Goal: Transaction & Acquisition: Purchase product/service

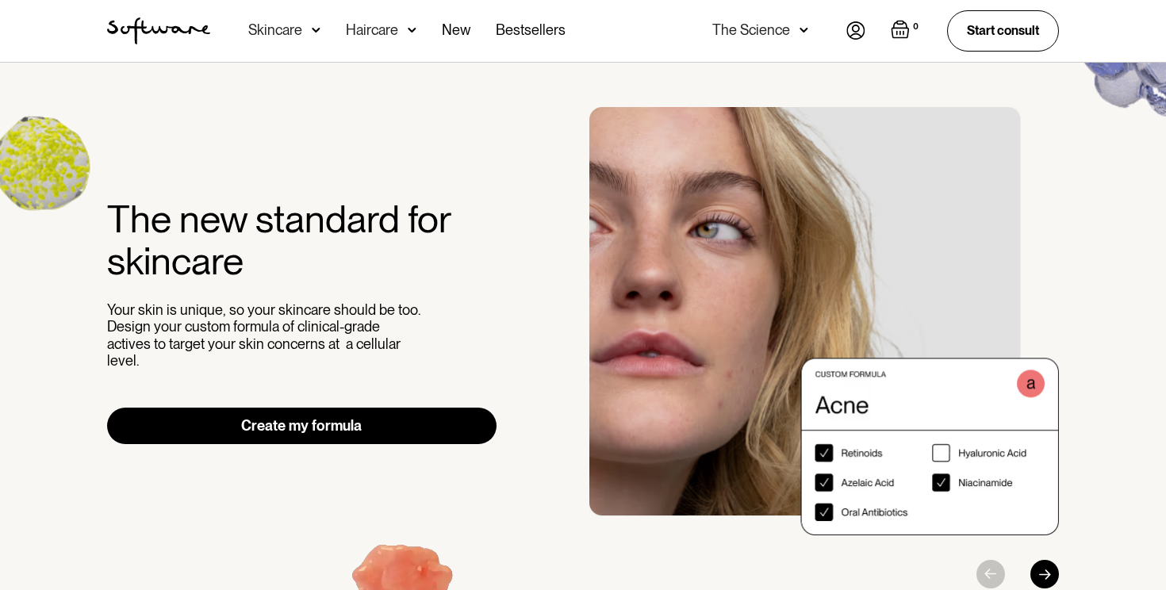
click at [860, 34] on img at bounding box center [855, 30] width 19 height 18
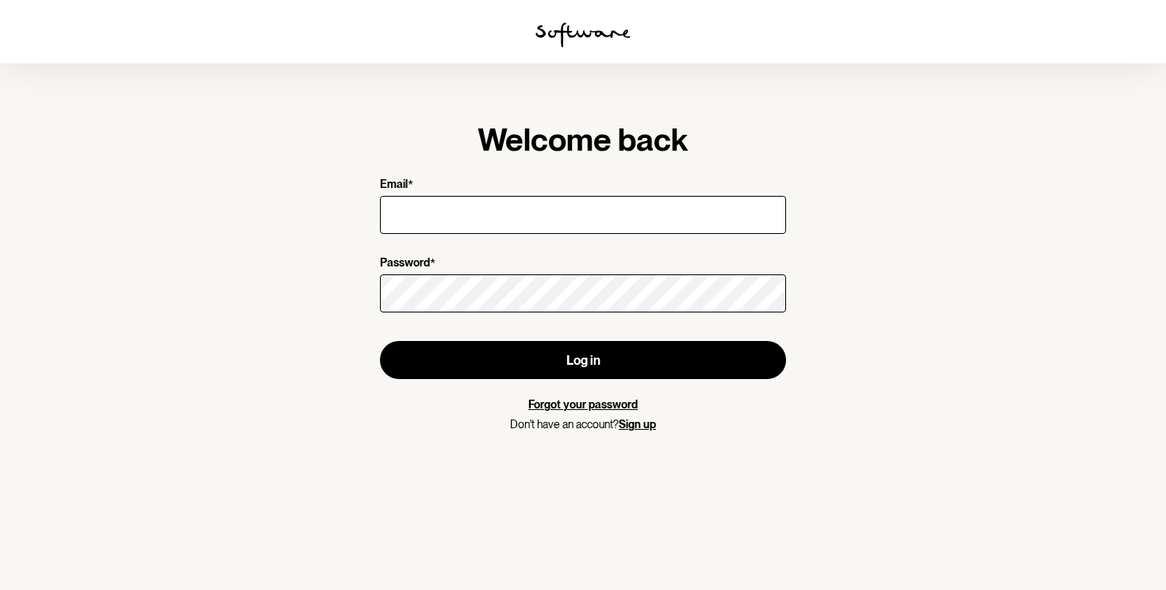
click at [478, 221] on input "Email *" at bounding box center [583, 215] width 406 height 38
type input "jordan.attfield@outlook.com"
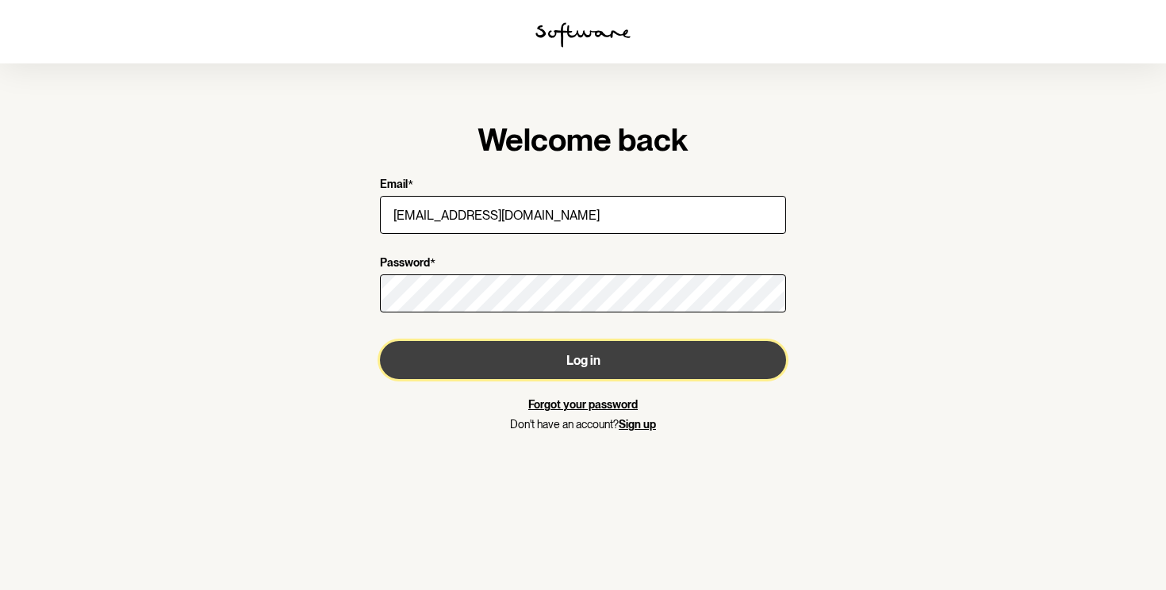
click at [519, 362] on button "Log in" at bounding box center [583, 360] width 406 height 38
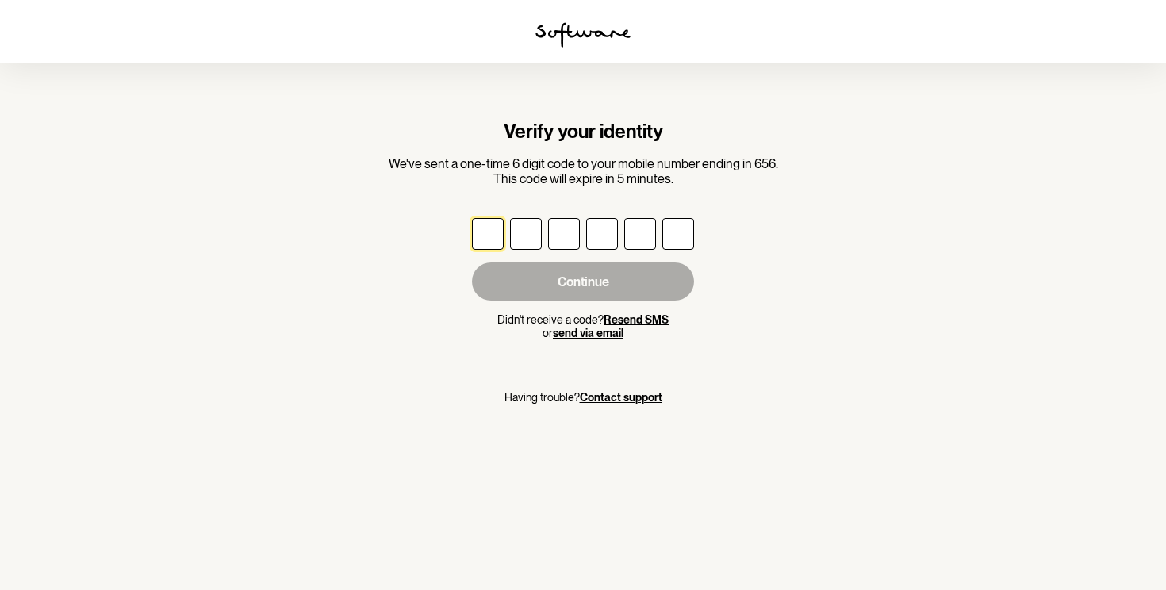
click at [485, 242] on input "text" at bounding box center [488, 234] width 32 height 32
type input "9"
type input "2"
type input "7"
type input "0"
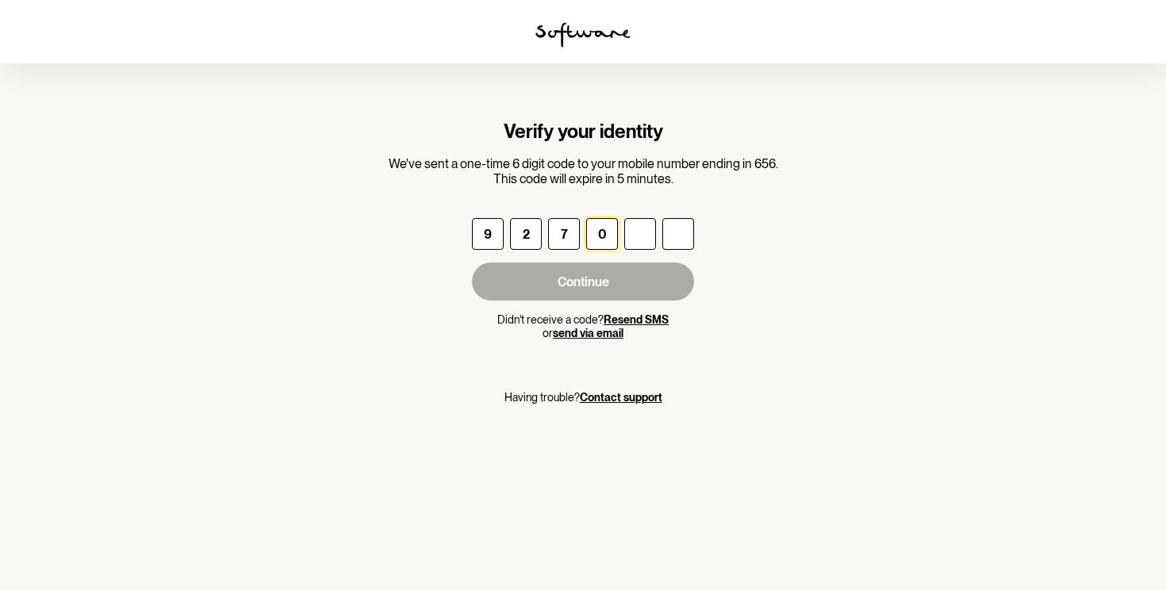
type input "1"
type input "2"
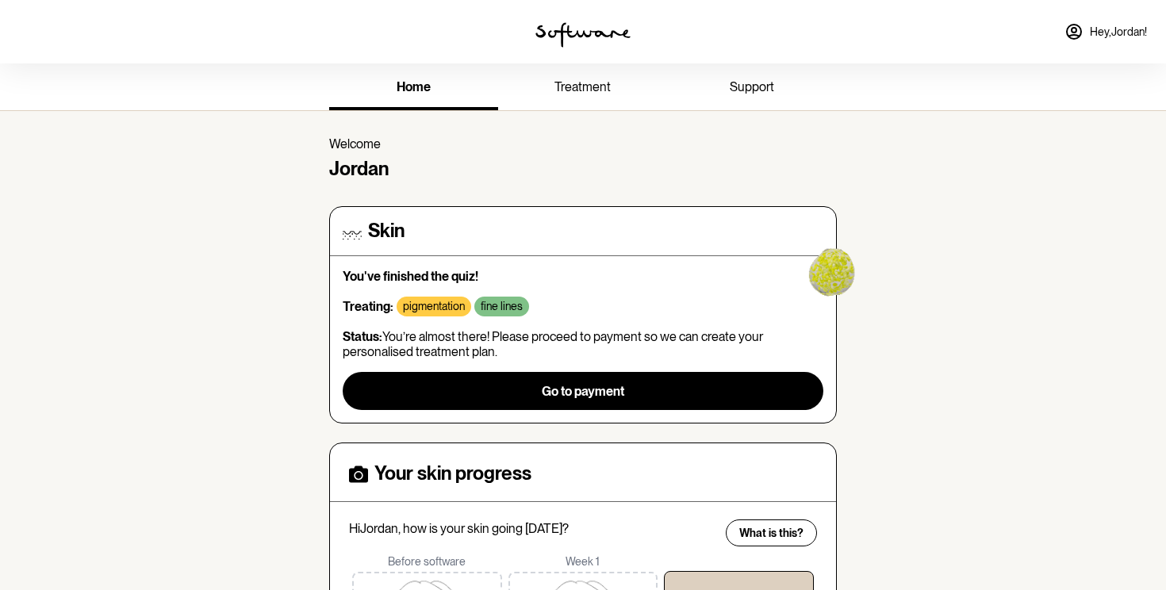
click at [419, 90] on span "home" at bounding box center [414, 86] width 34 height 15
click at [573, 94] on span "treatment" at bounding box center [582, 86] width 56 height 15
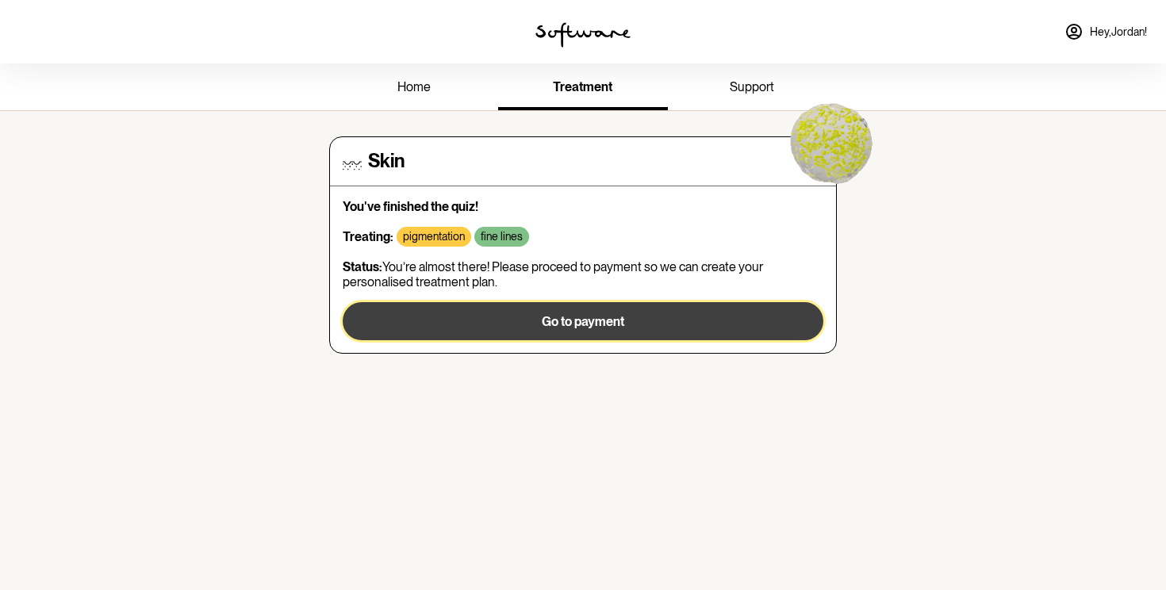
click at [531, 320] on button "Go to payment" at bounding box center [583, 321] width 481 height 38
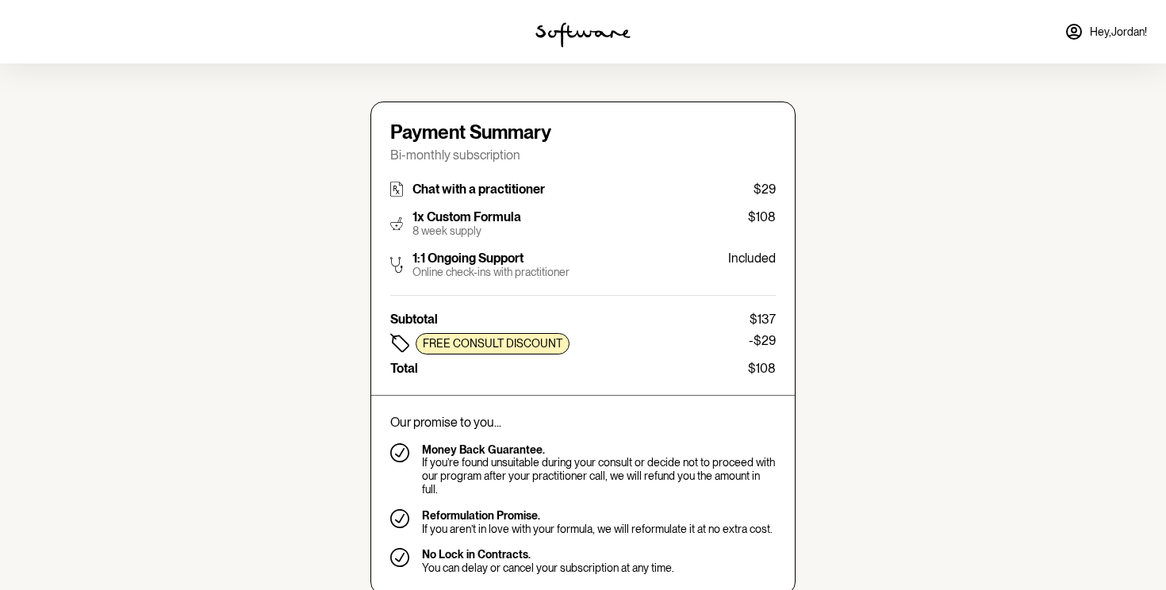
type input "jordan.attfield@outlook.com"
type input "+61414771656"
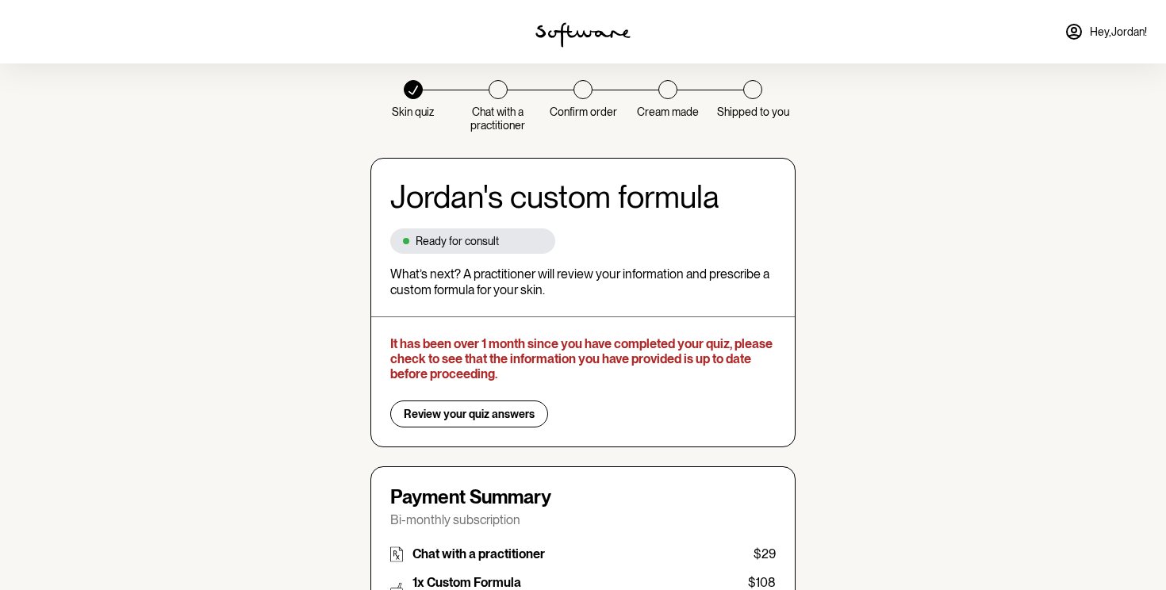
scroll to position [22, 0]
click at [431, 409] on span "Review your quiz answers" at bounding box center [469, 413] width 131 height 13
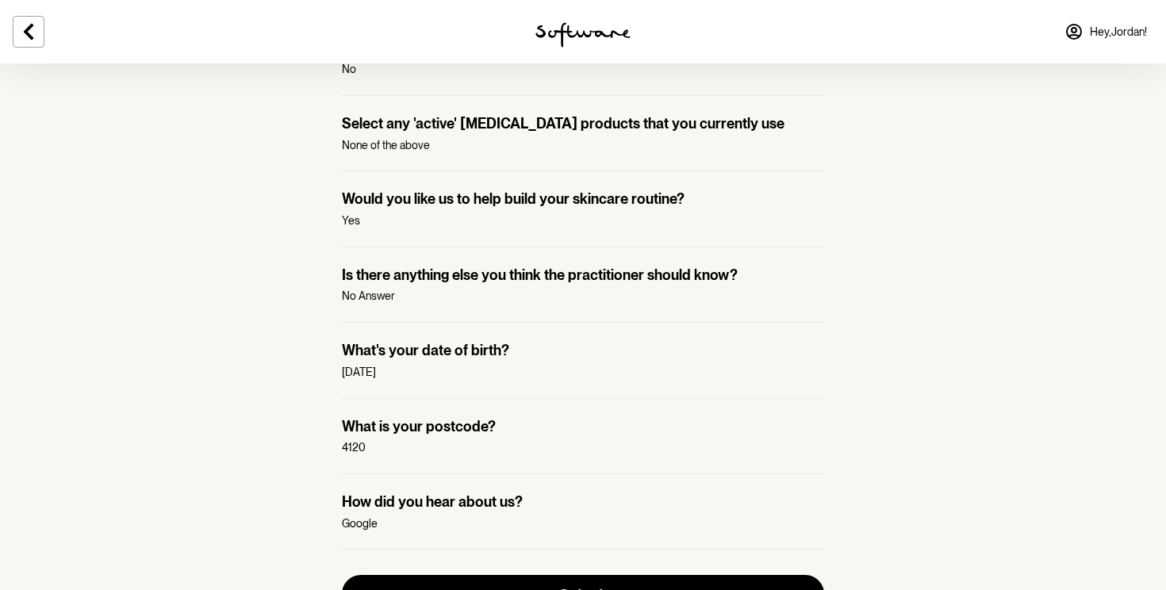
scroll to position [1356, 0]
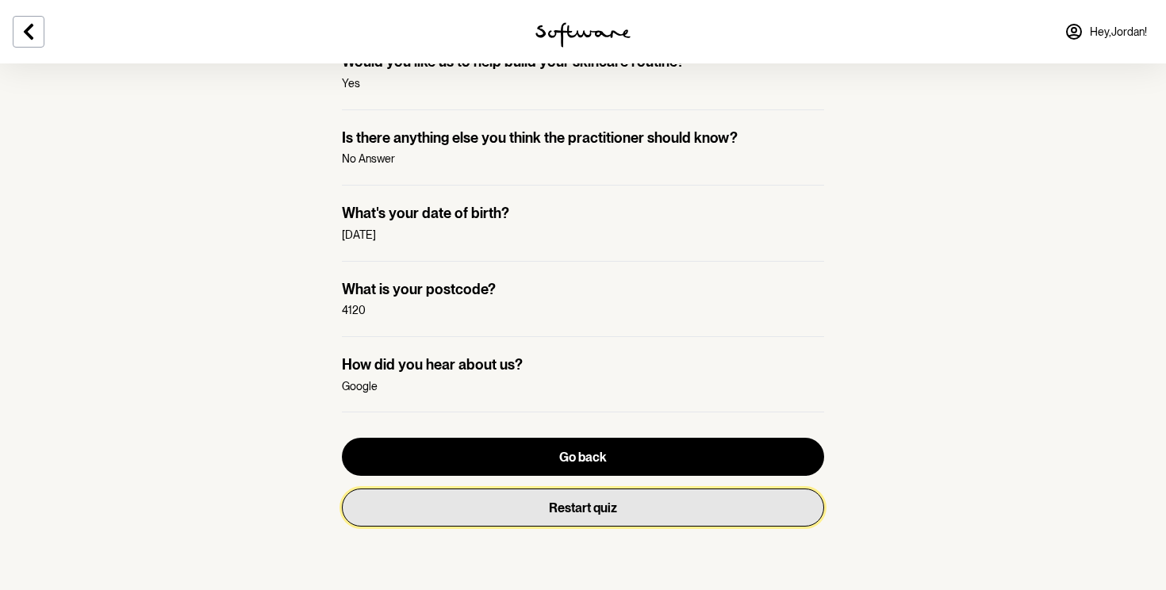
click at [503, 517] on button "Restart quiz" at bounding box center [583, 508] width 482 height 38
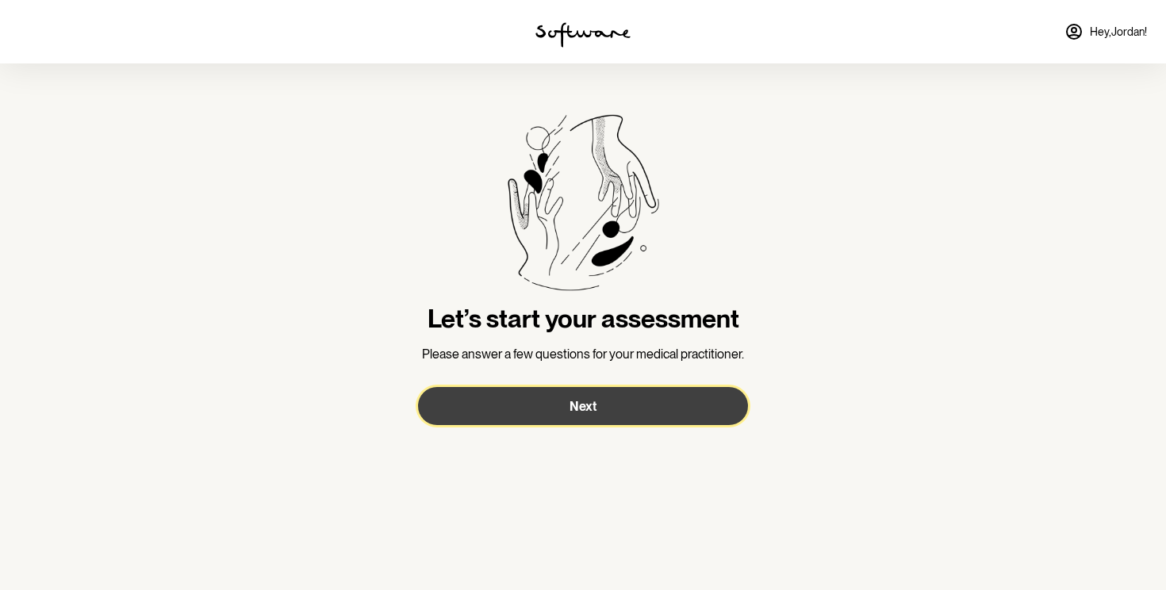
click at [544, 412] on button "Next" at bounding box center [583, 406] width 330 height 38
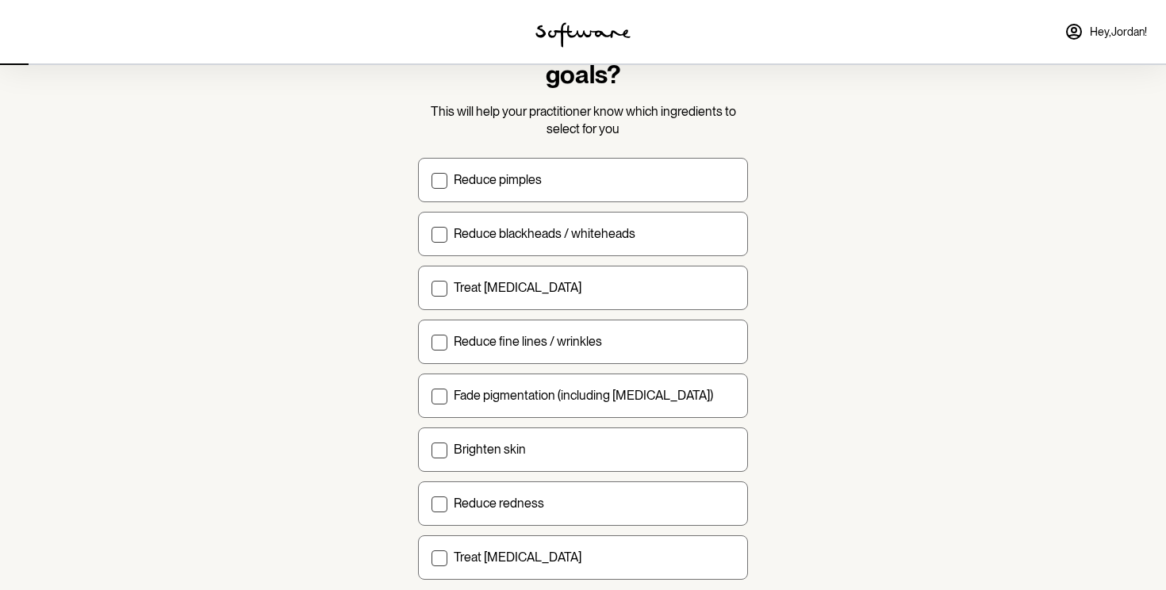
scroll to position [100, 0]
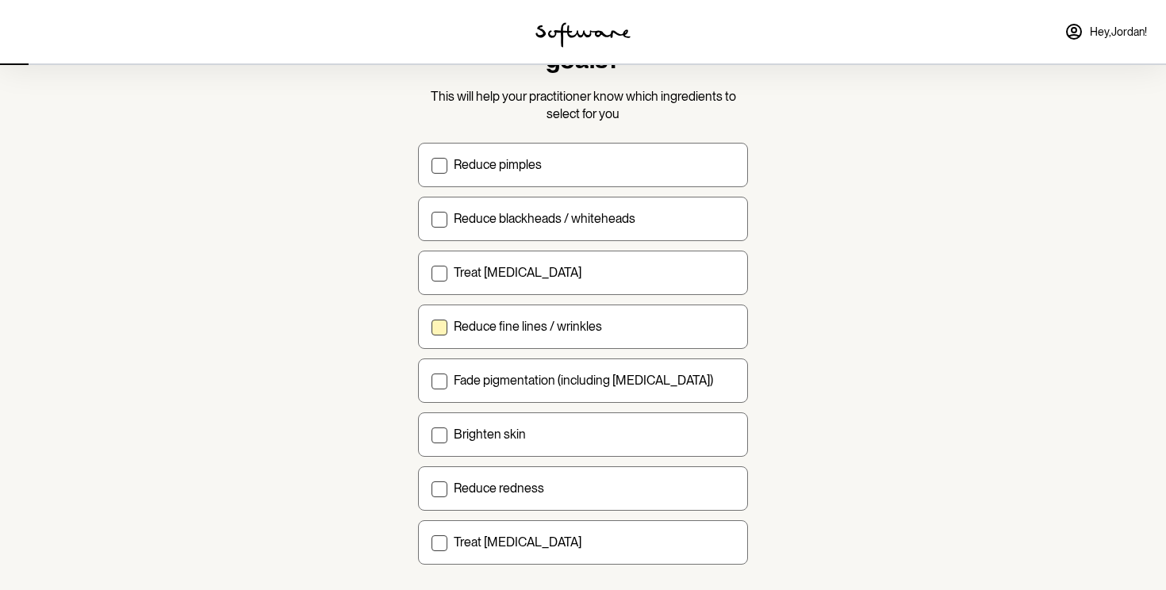
click at [679, 332] on div "Reduce fine lines / wrinkles" at bounding box center [594, 326] width 281 height 15
click at [431, 327] on input "Reduce fine lines / wrinkles" at bounding box center [431, 326] width 1 height 1
checkbox input "true"
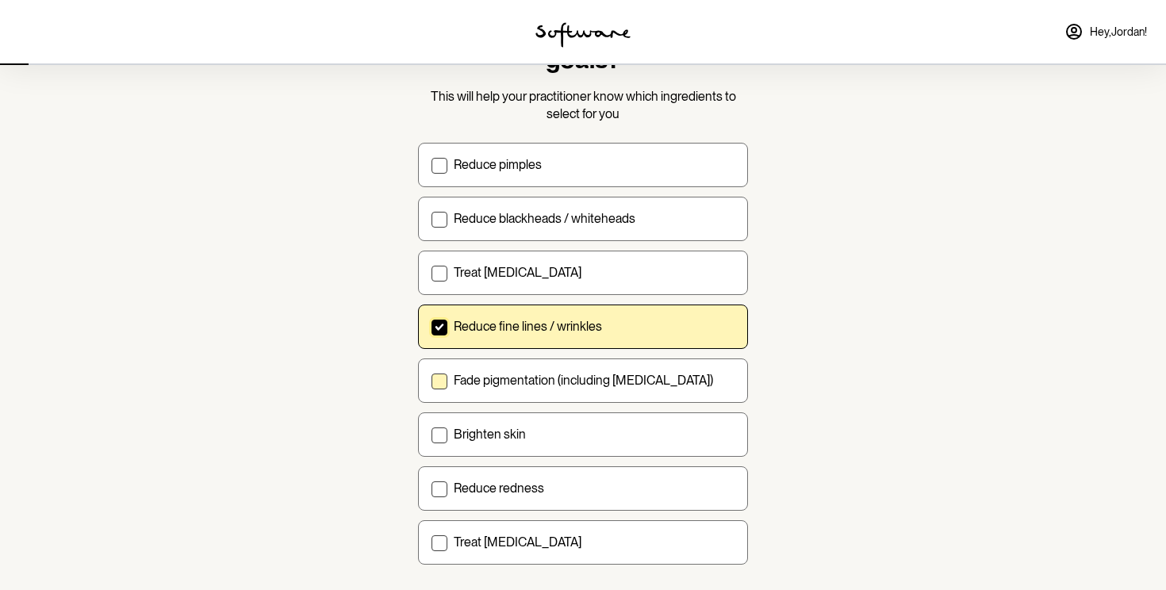
click at [667, 380] on div "Fade pigmentation (including melasma)" at bounding box center [594, 380] width 281 height 15
click at [431, 380] on input "Fade pigmentation (including melasma)" at bounding box center [431, 380] width 1 height 1
checkbox input "true"
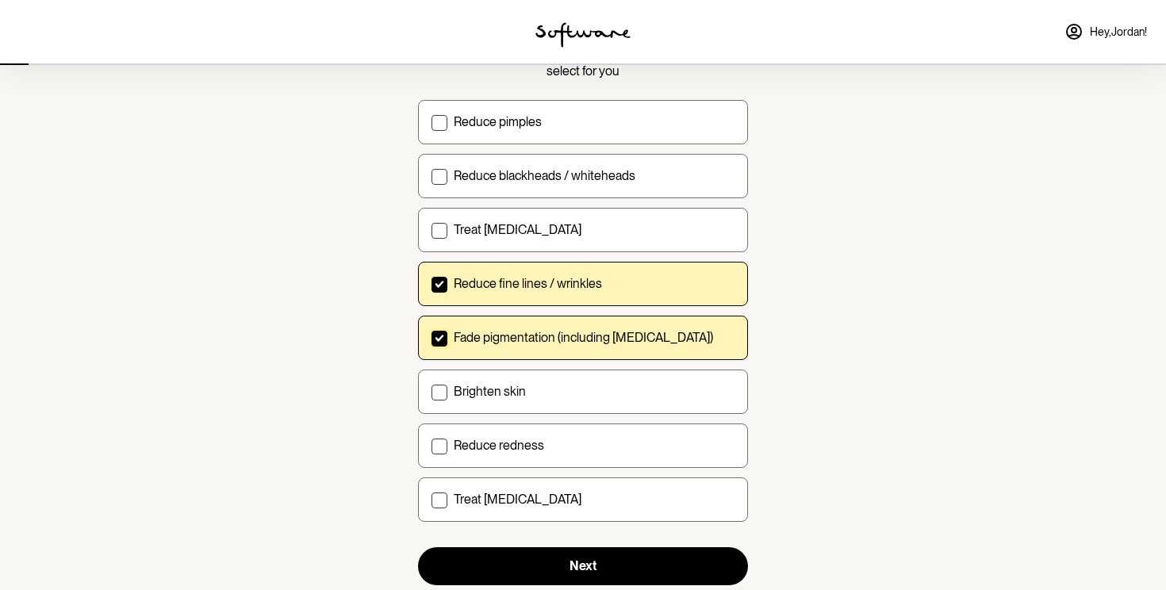
scroll to position [188, 0]
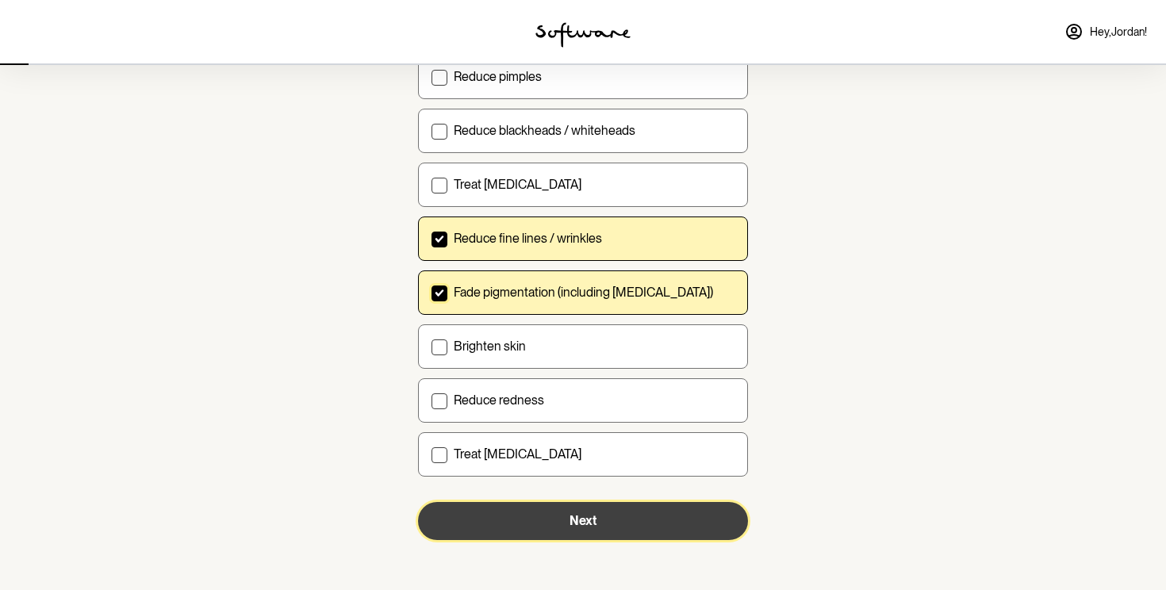
click at [623, 512] on button "Next" at bounding box center [583, 521] width 330 height 38
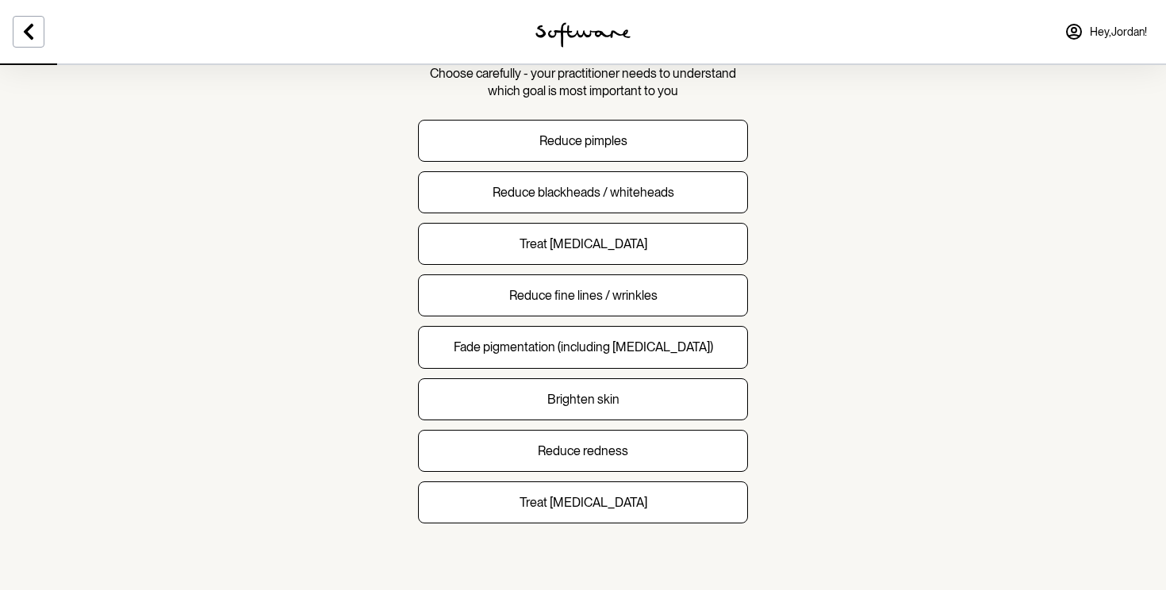
scroll to position [125, 0]
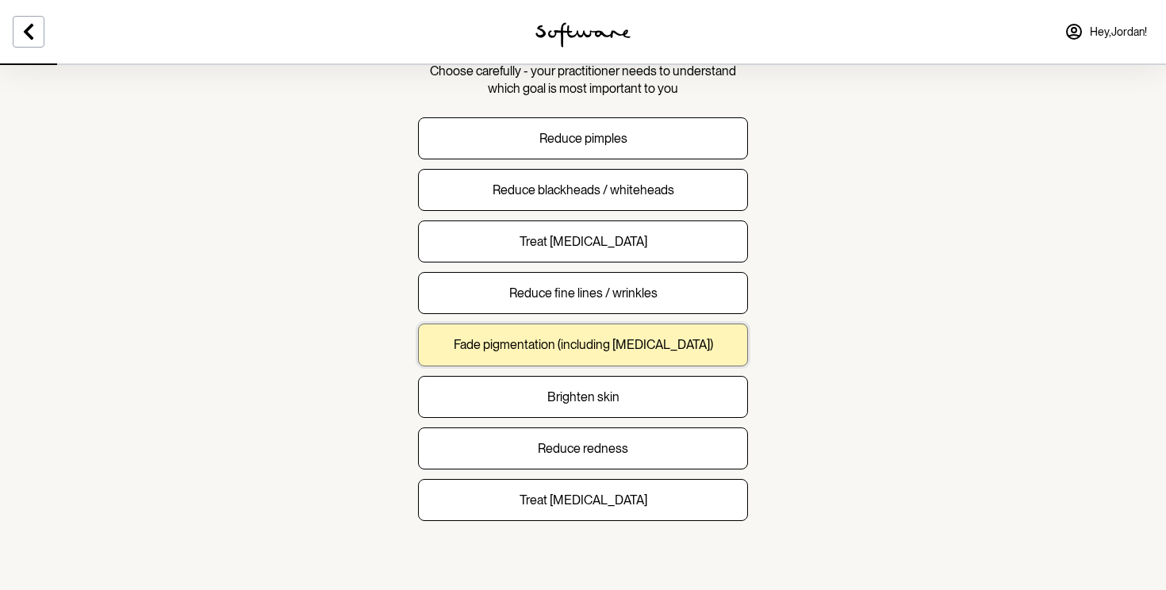
click at [718, 349] on button "Fade pigmentation (including melasma)" at bounding box center [583, 345] width 330 height 42
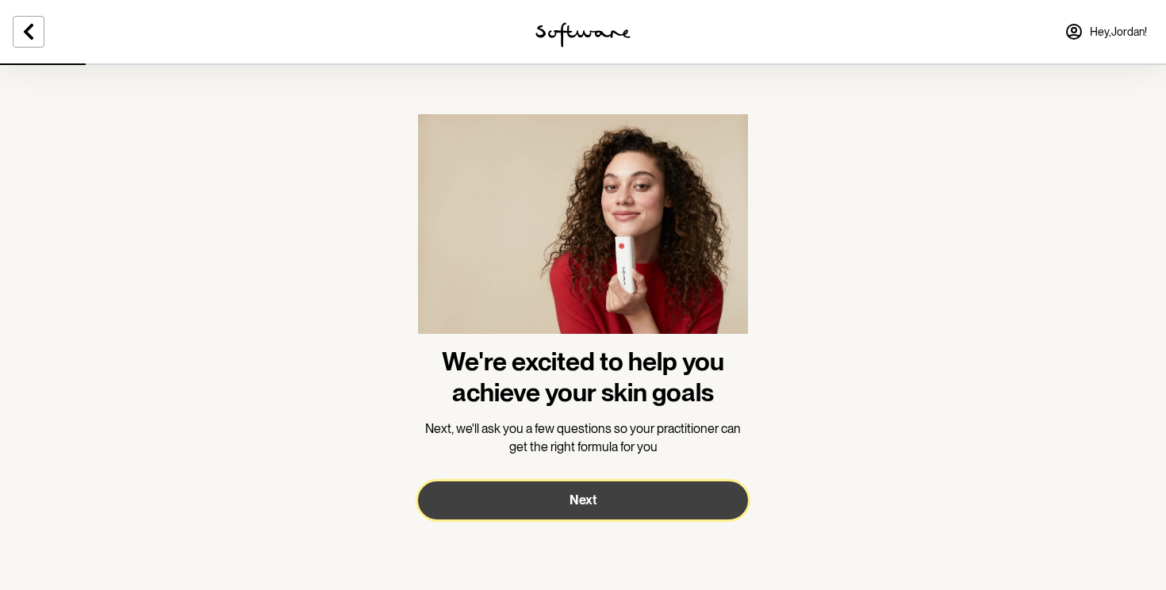
click at [657, 493] on button "Next" at bounding box center [583, 500] width 330 height 38
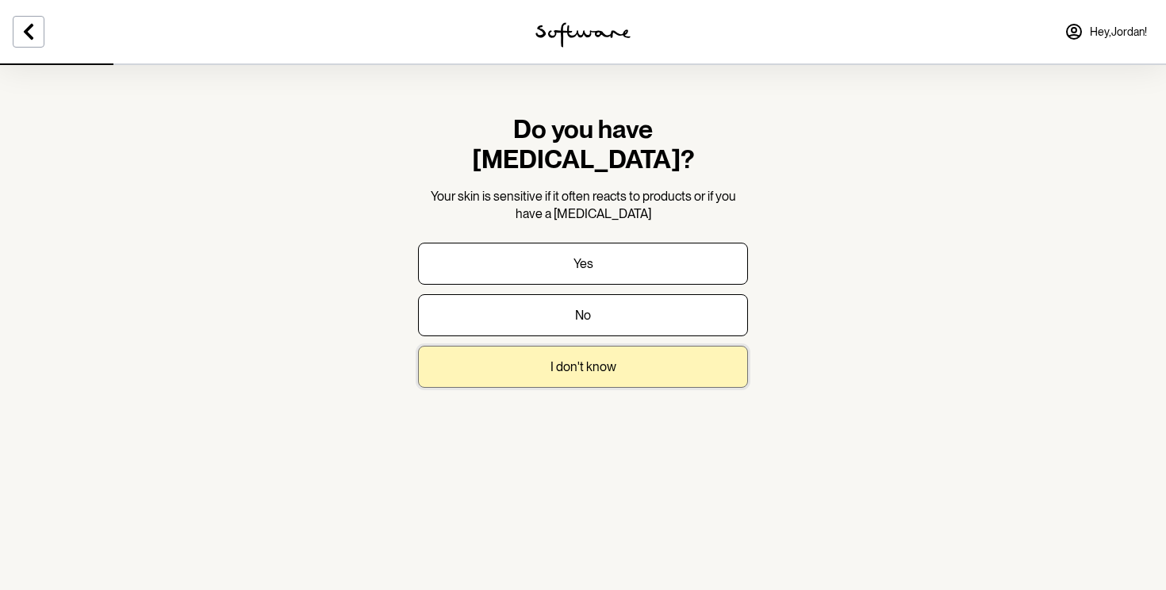
click at [711, 346] on button "I don't know" at bounding box center [583, 367] width 330 height 42
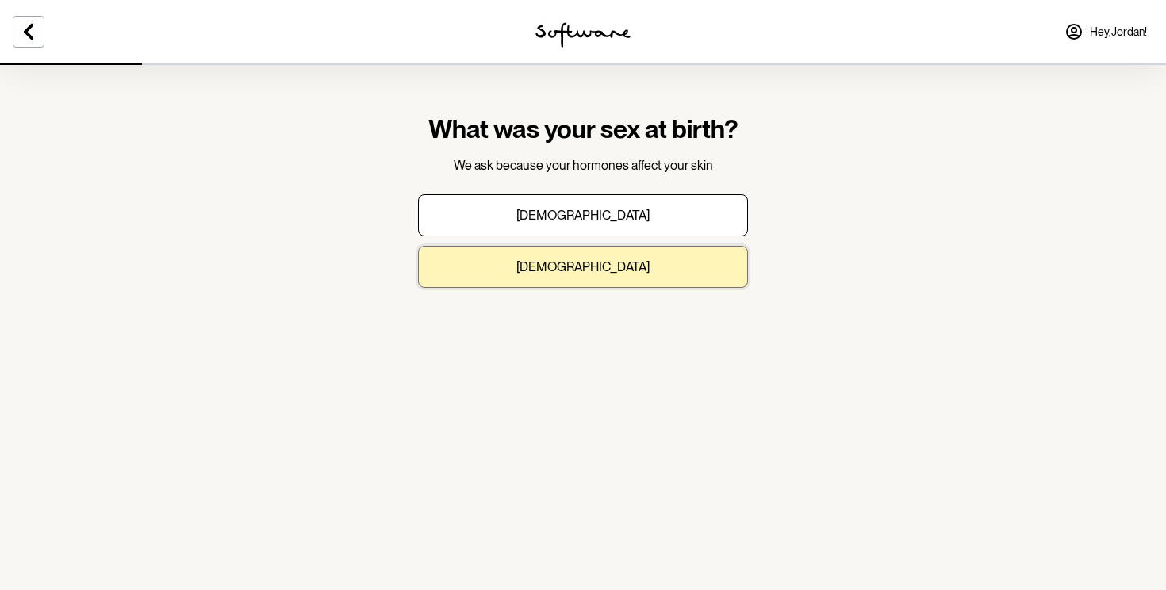
click at [670, 274] on button "Female" at bounding box center [583, 267] width 330 height 42
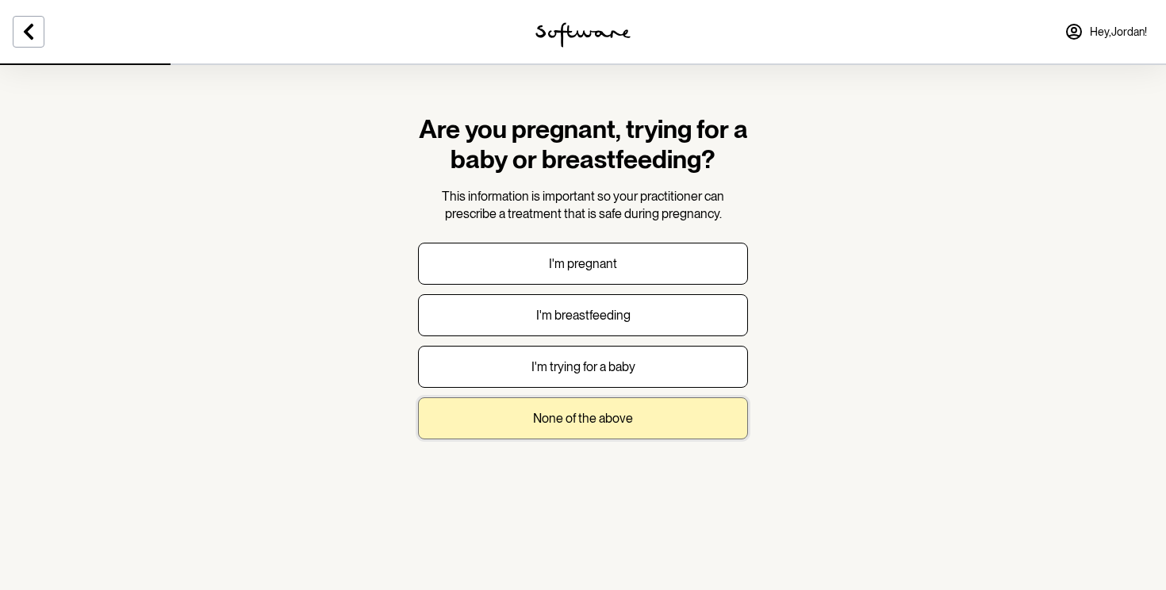
click at [612, 415] on p "None of the above" at bounding box center [583, 418] width 100 height 15
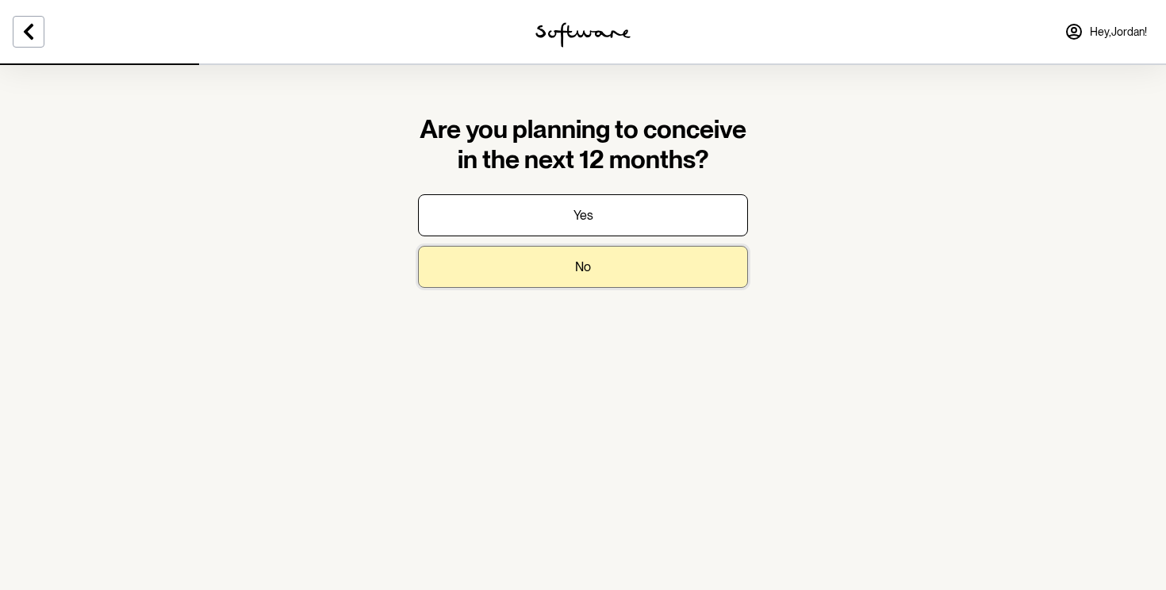
click at [624, 286] on button "No" at bounding box center [583, 267] width 330 height 42
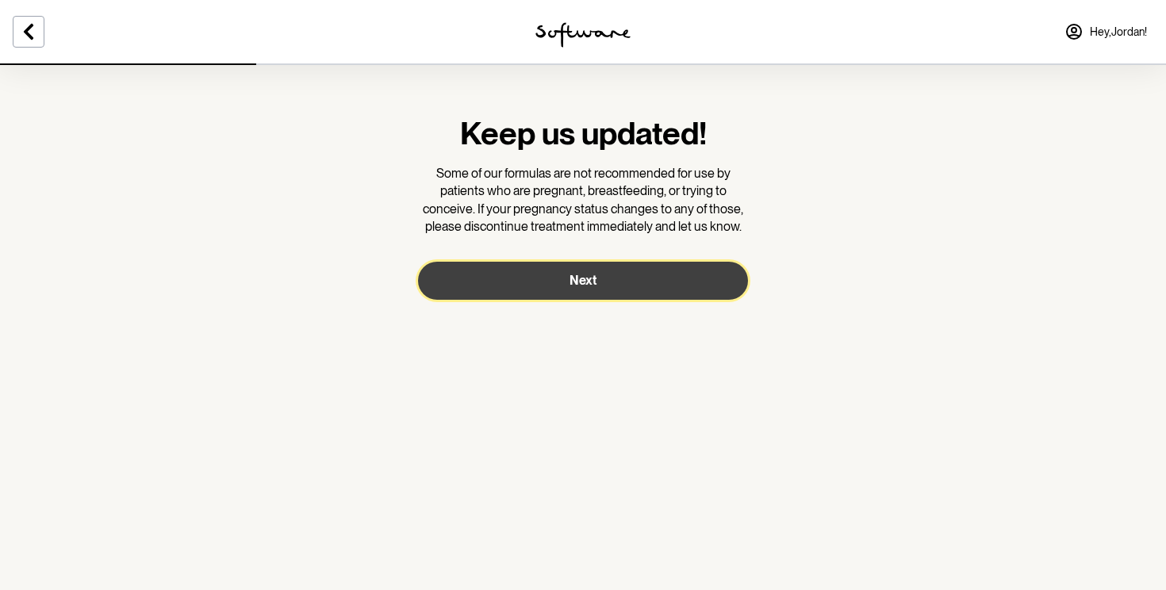
click at [612, 286] on button "Next" at bounding box center [583, 281] width 330 height 38
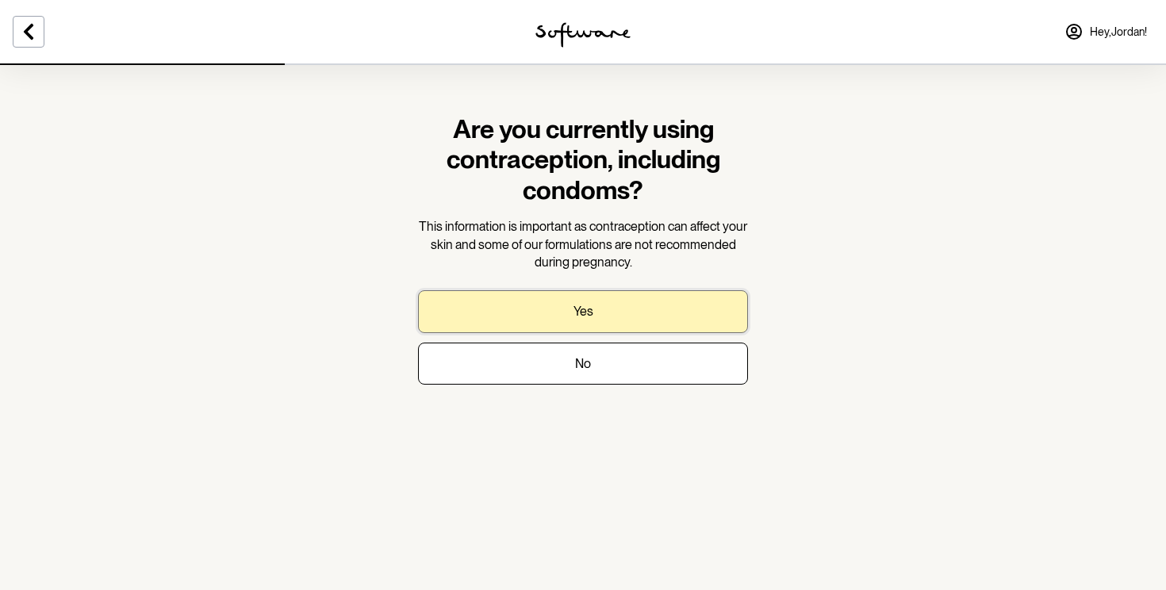
click at [605, 300] on button "Yes" at bounding box center [583, 311] width 330 height 42
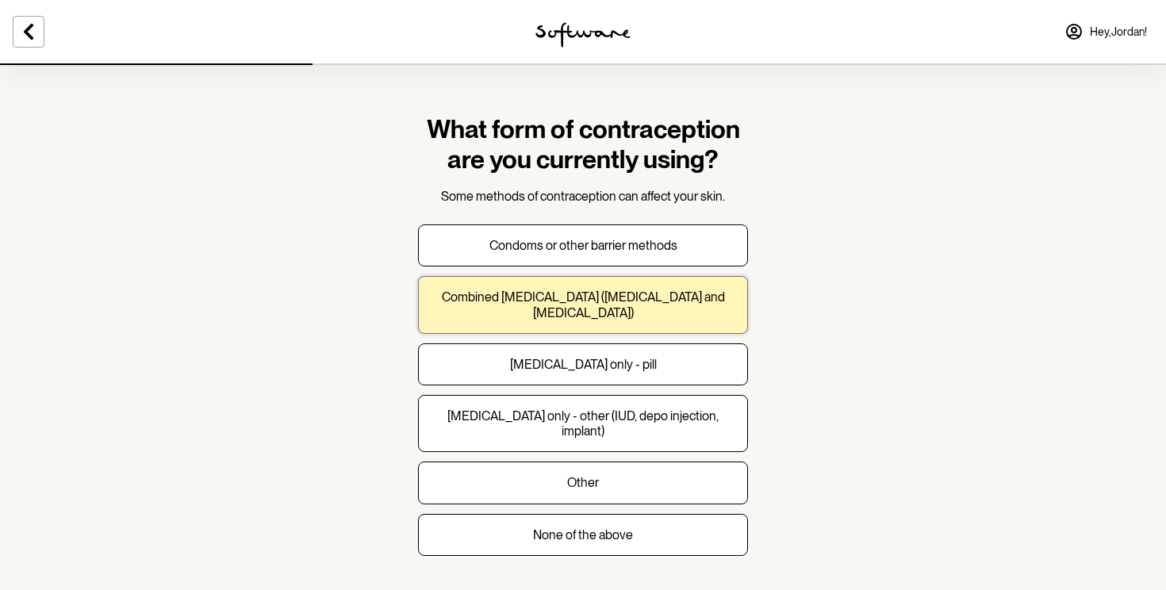
click at [624, 298] on p "Combined oral contraceptive pill (progesterone and oestrogen)" at bounding box center [582, 305] width 303 height 30
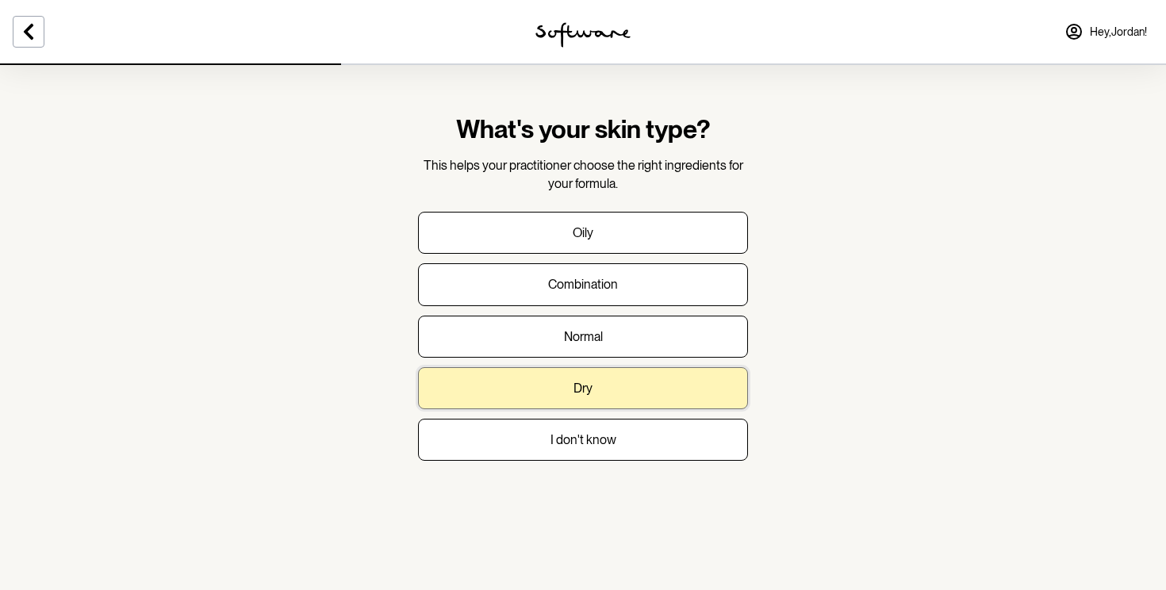
click at [623, 393] on button "Dry" at bounding box center [583, 388] width 330 height 42
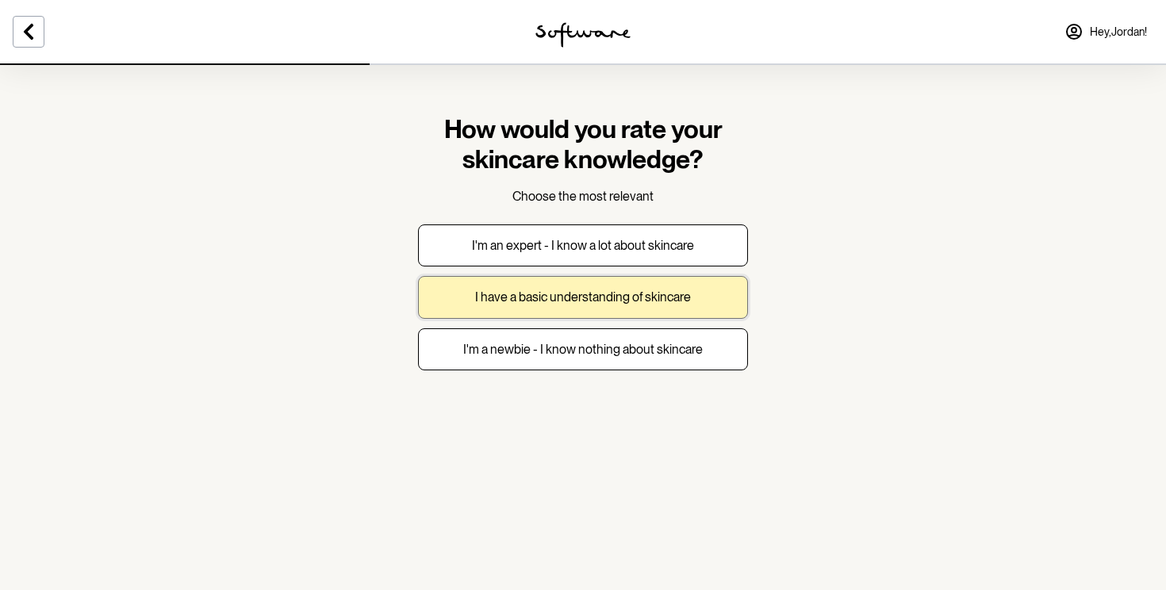
click at [649, 296] on p "I have a basic understanding of skincare" at bounding box center [583, 297] width 216 height 15
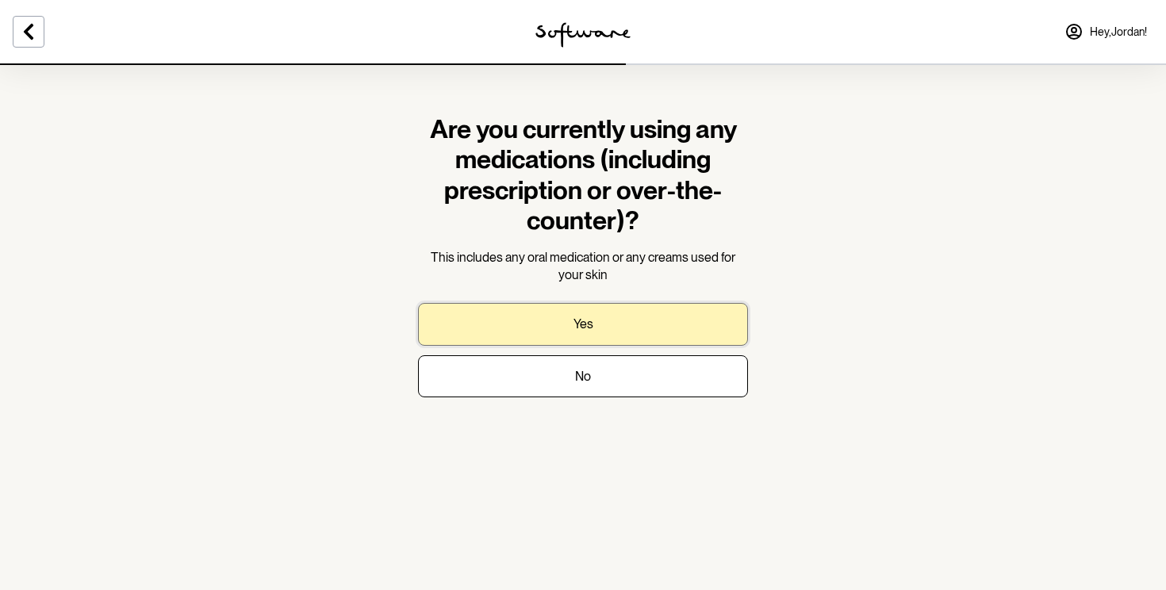
click at [618, 321] on button "Yes" at bounding box center [583, 324] width 330 height 42
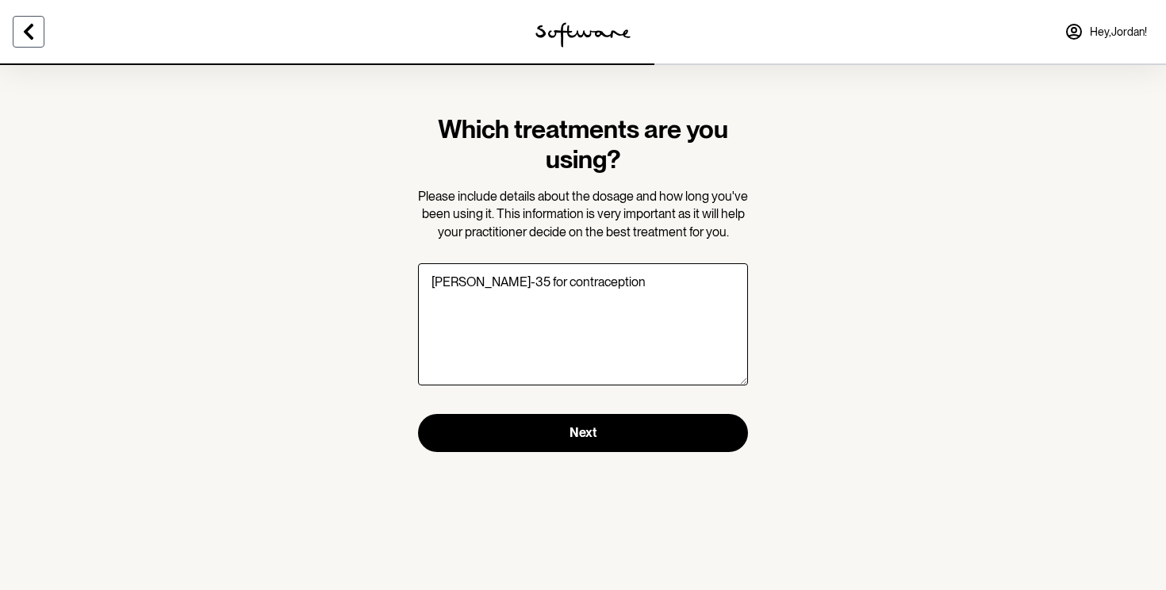
type textarea "Diane-35 for contraception"
click at [32, 22] on icon at bounding box center [28, 31] width 19 height 19
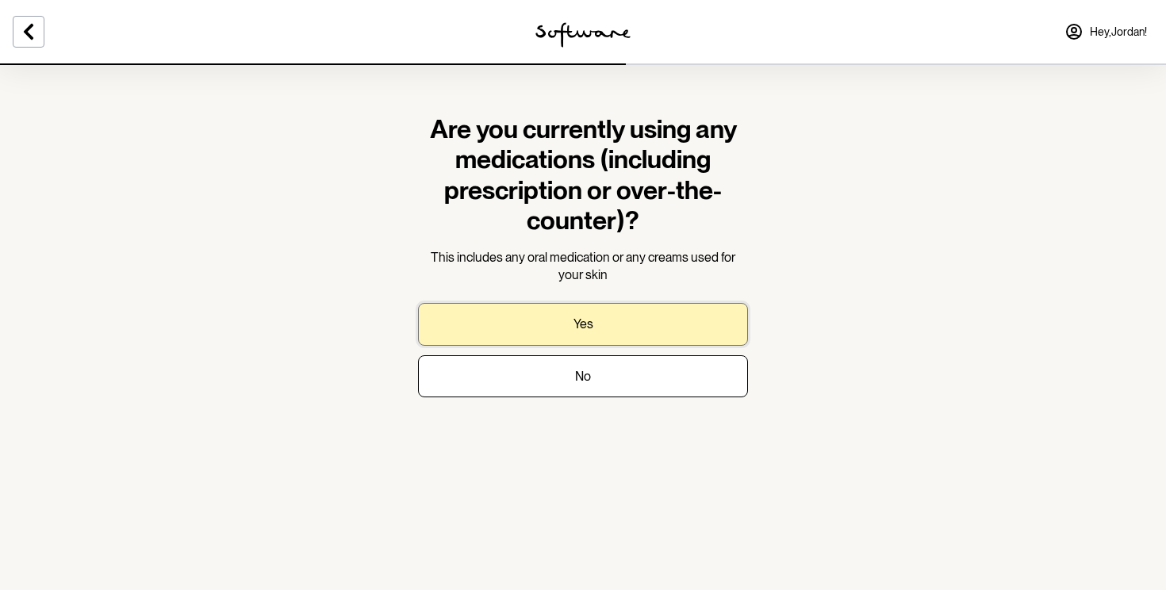
click at [483, 335] on button "Yes" at bounding box center [583, 324] width 330 height 42
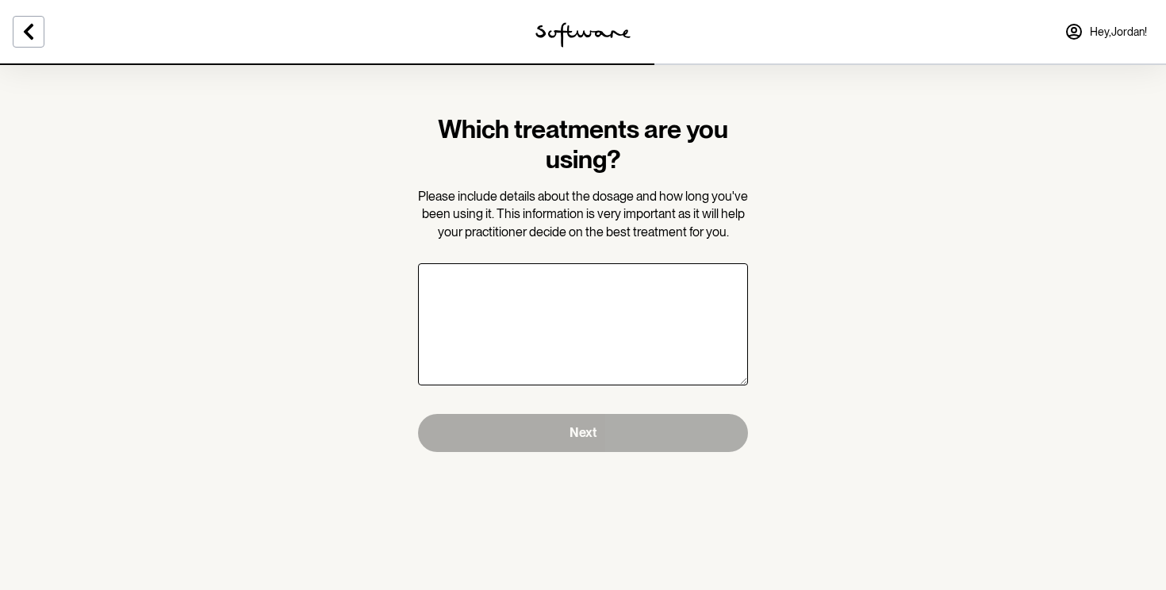
click at [497, 333] on textarea "Which treatments are you using?" at bounding box center [583, 324] width 330 height 122
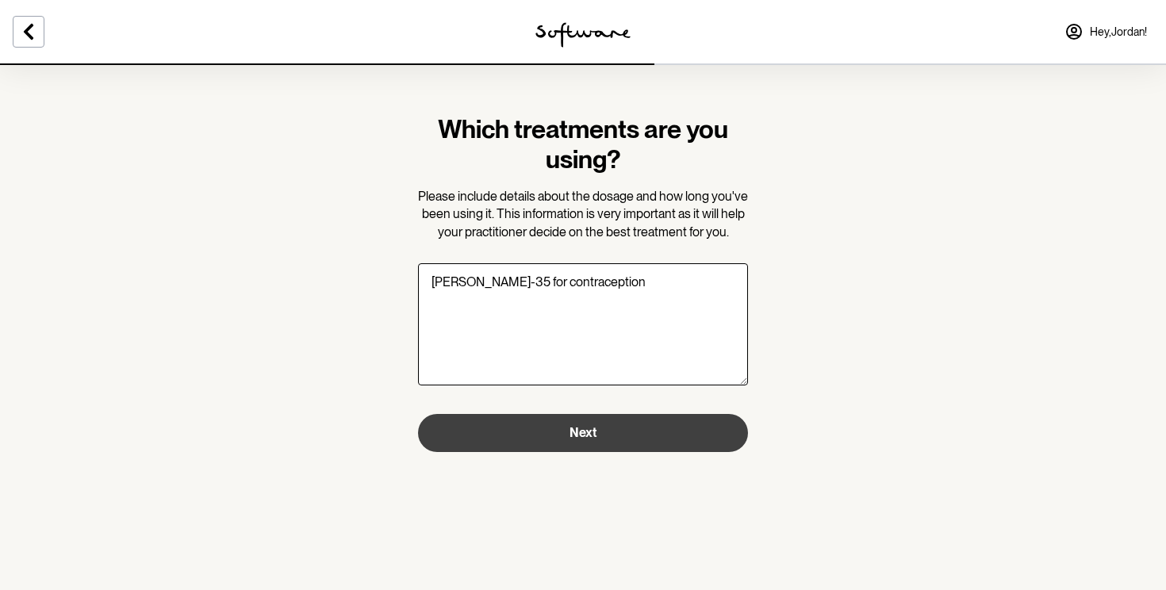
type textarea "Diane-35 for contraception"
click at [555, 435] on button "Next" at bounding box center [583, 433] width 330 height 38
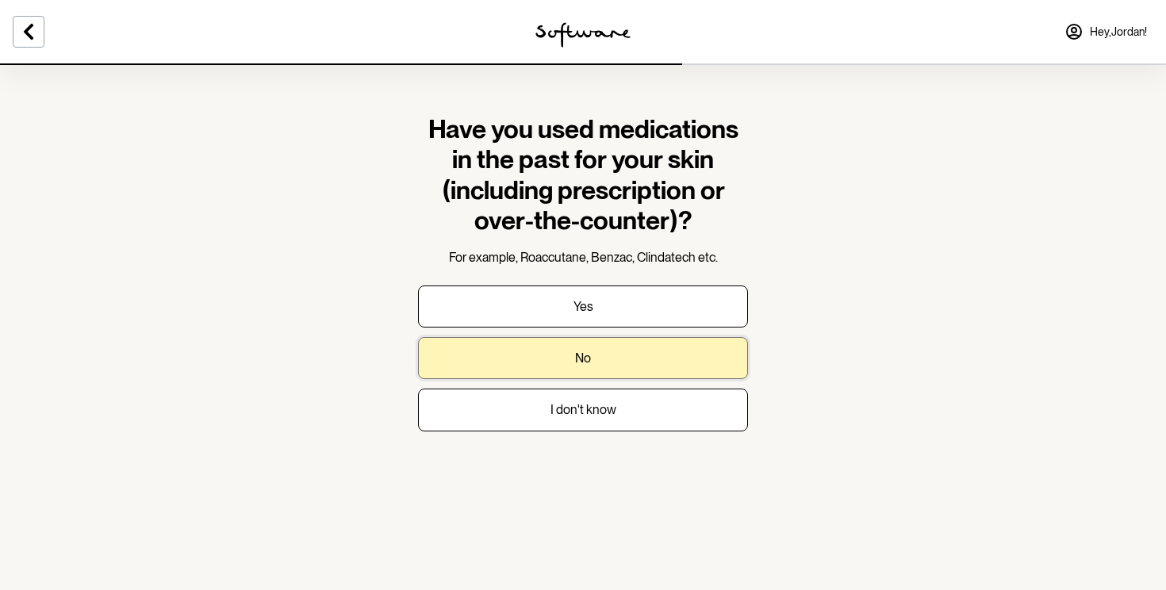
click at [615, 344] on button "No" at bounding box center [583, 358] width 330 height 42
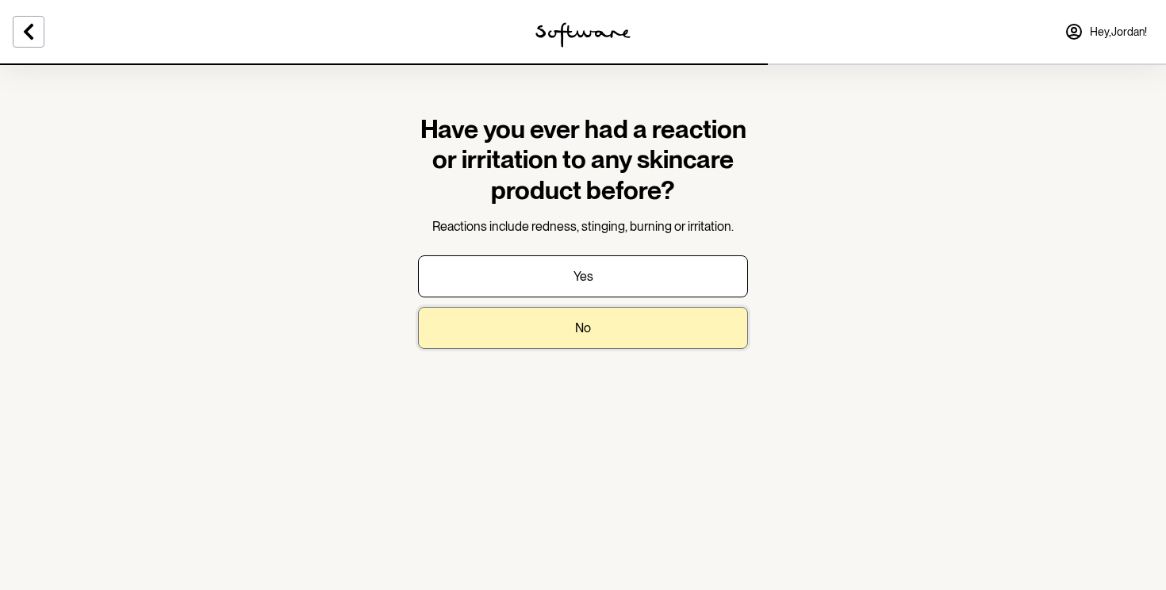
click at [617, 331] on button "No" at bounding box center [583, 328] width 330 height 42
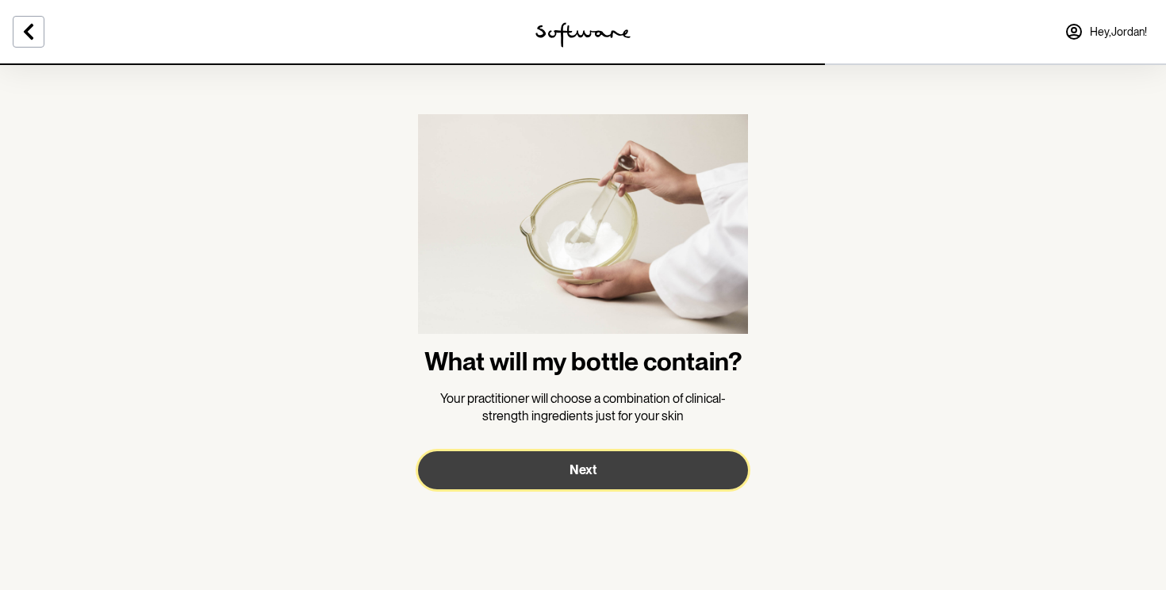
click at [570, 472] on span "Next" at bounding box center [582, 469] width 27 height 15
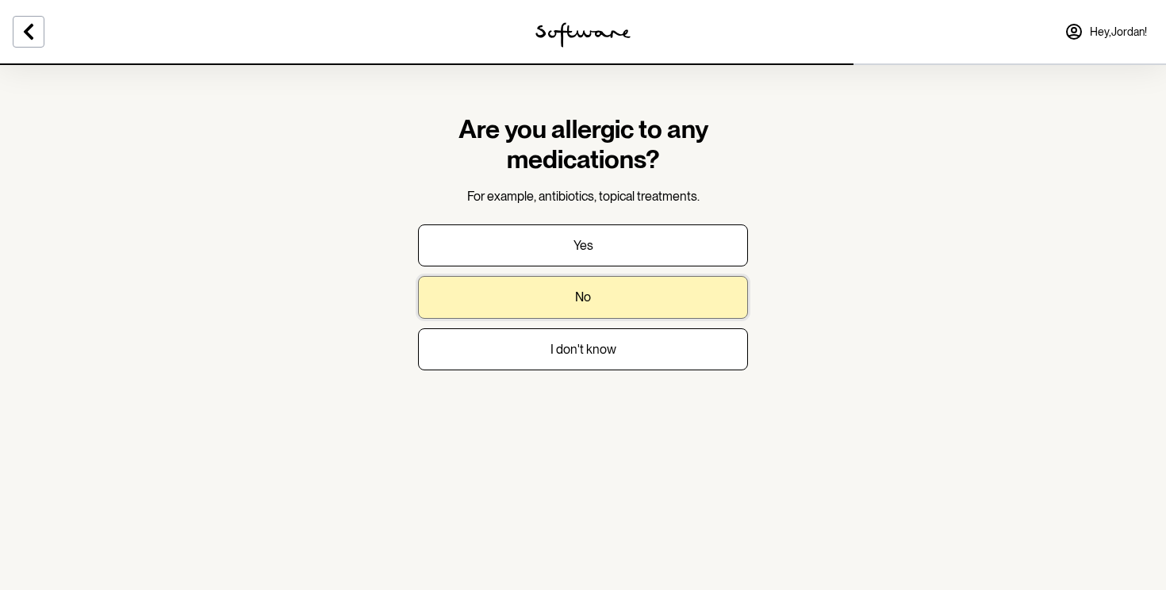
click at [620, 301] on button "No" at bounding box center [583, 297] width 330 height 42
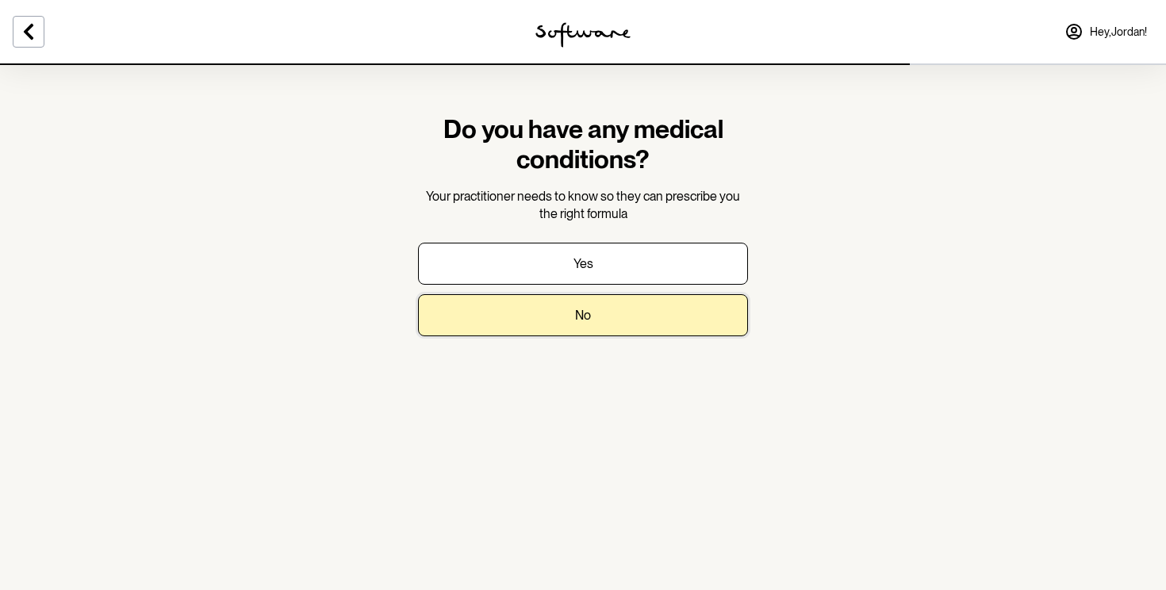
click at [620, 301] on button "No" at bounding box center [583, 315] width 330 height 42
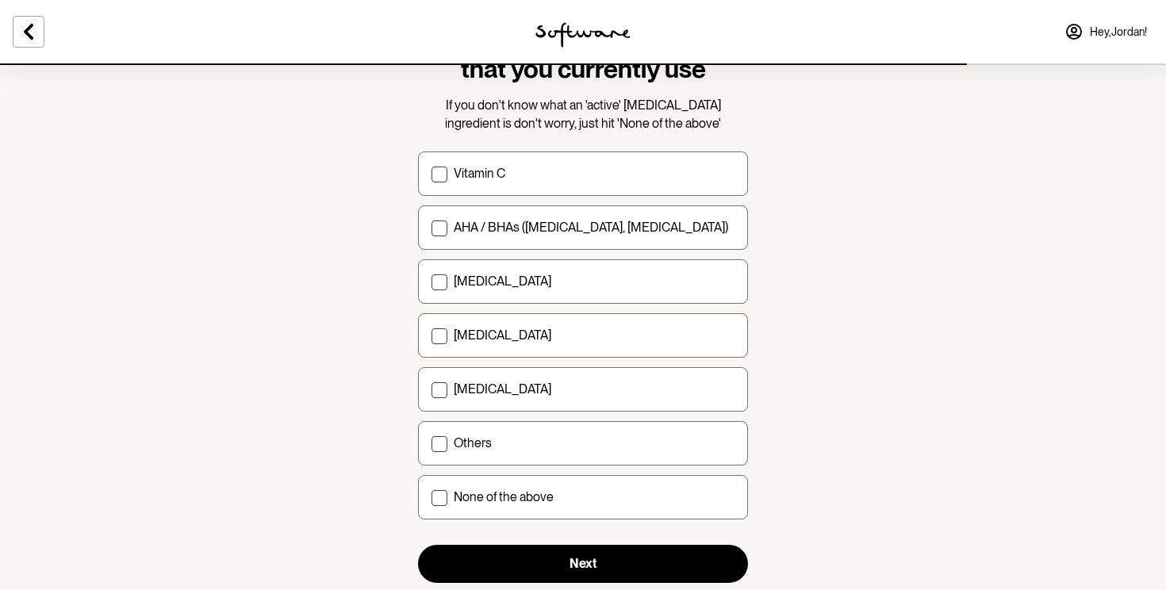
scroll to position [123, 0]
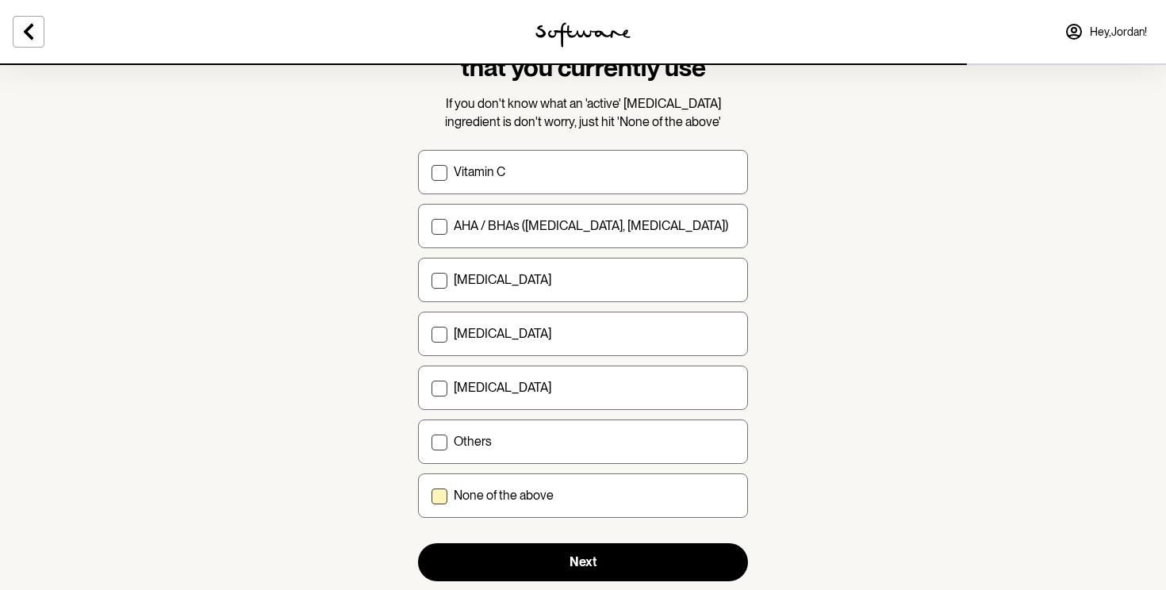
click at [646, 489] on div "None of the above" at bounding box center [594, 495] width 281 height 15
click at [431, 496] on input "None of the above" at bounding box center [431, 496] width 1 height 1
checkbox input "true"
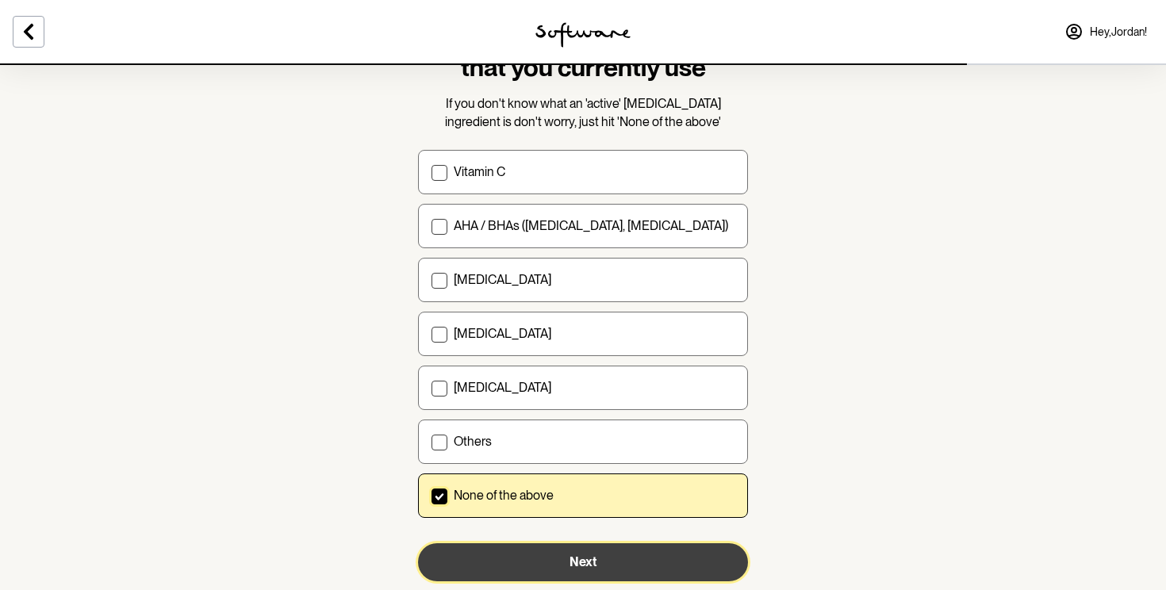
click at [584, 572] on button "Next" at bounding box center [583, 562] width 330 height 38
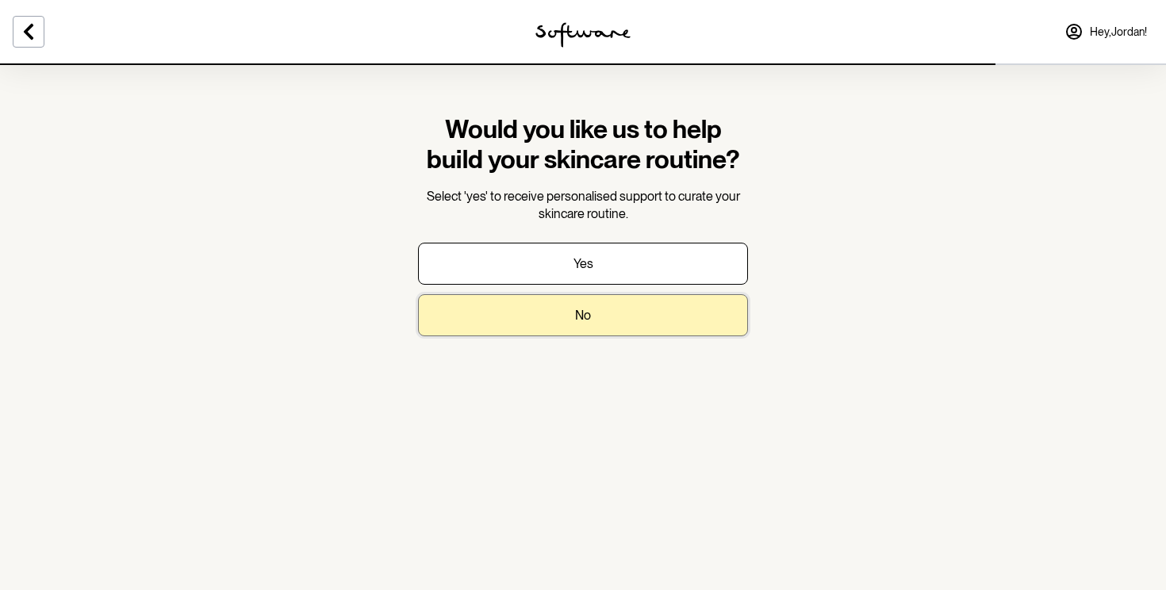
click at [597, 308] on button "No" at bounding box center [583, 315] width 330 height 42
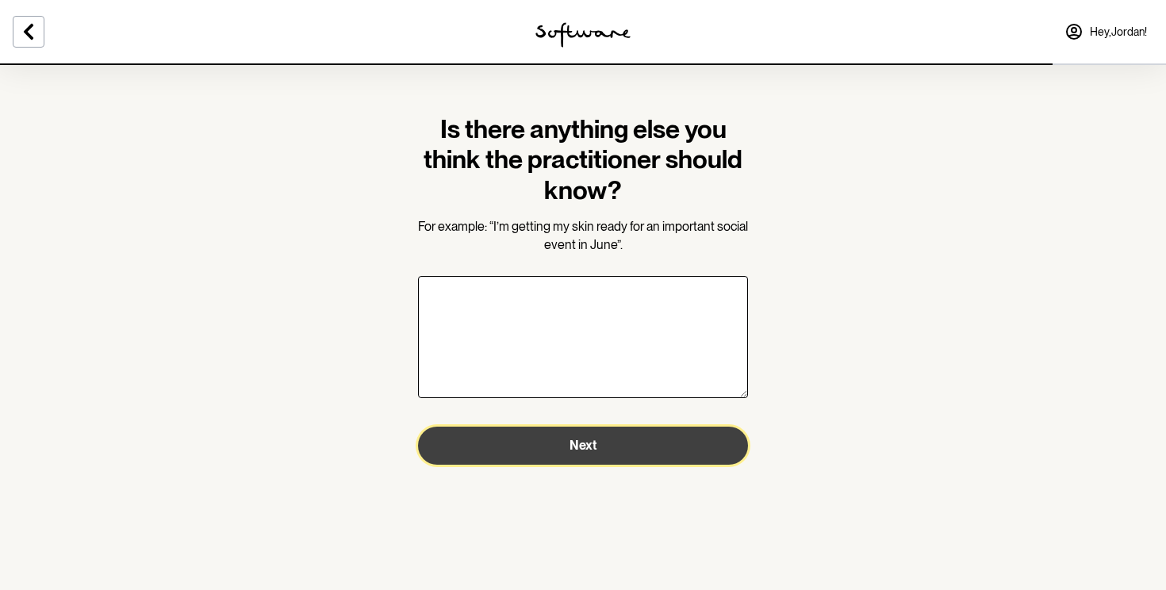
click at [562, 442] on button "Next" at bounding box center [583, 446] width 330 height 38
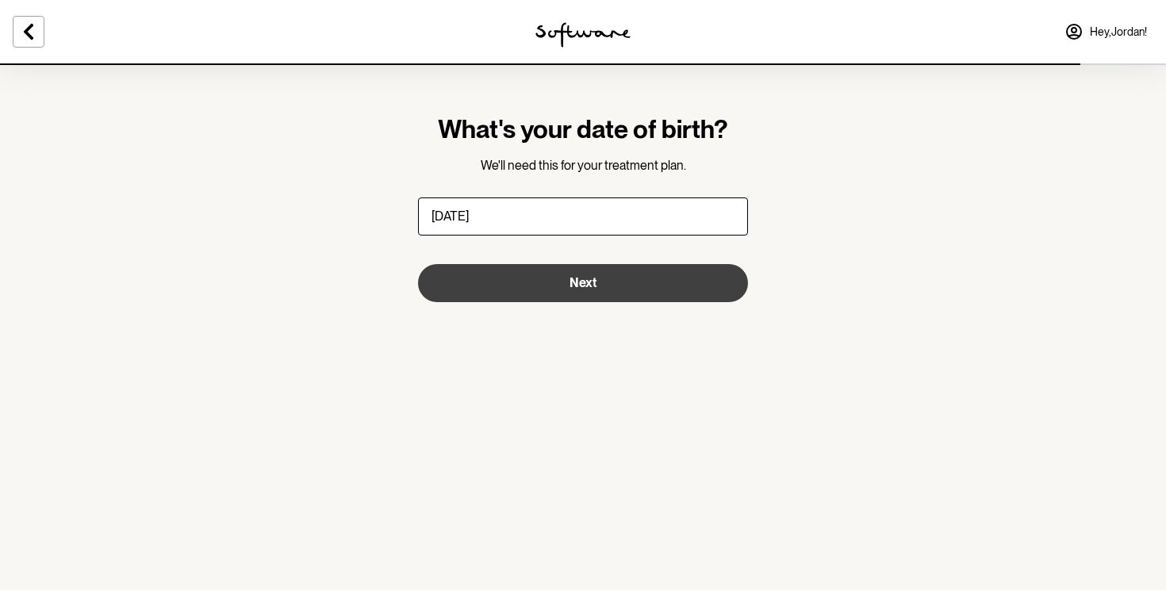
type input "28/10/1991"
click at [585, 276] on span "Next" at bounding box center [582, 282] width 27 height 15
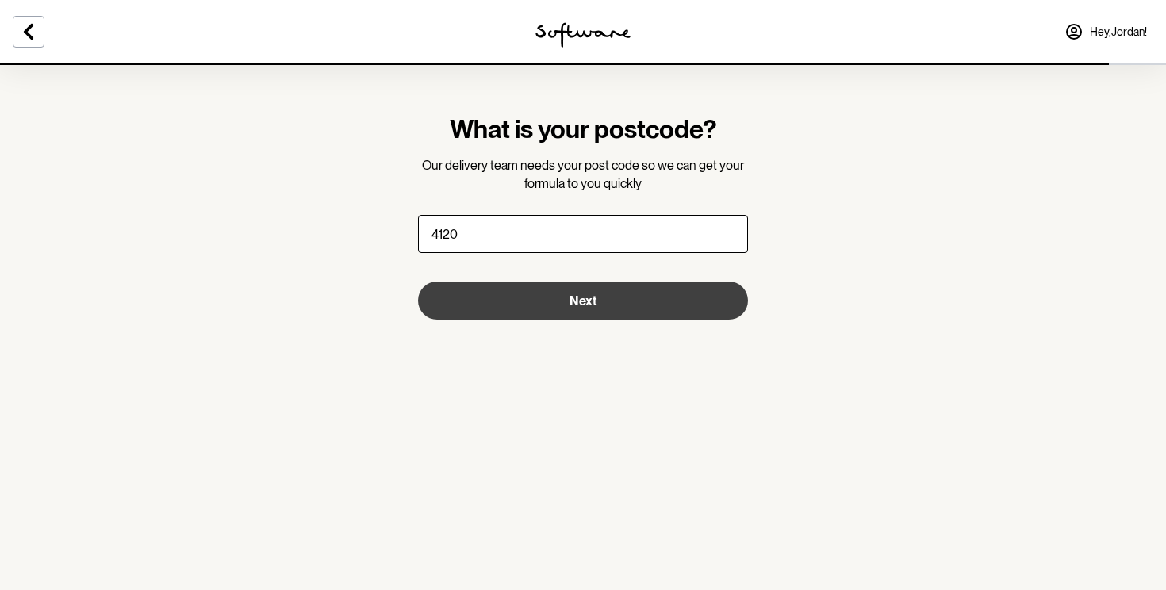
type input "4120"
click at [629, 308] on button "Next" at bounding box center [583, 301] width 330 height 38
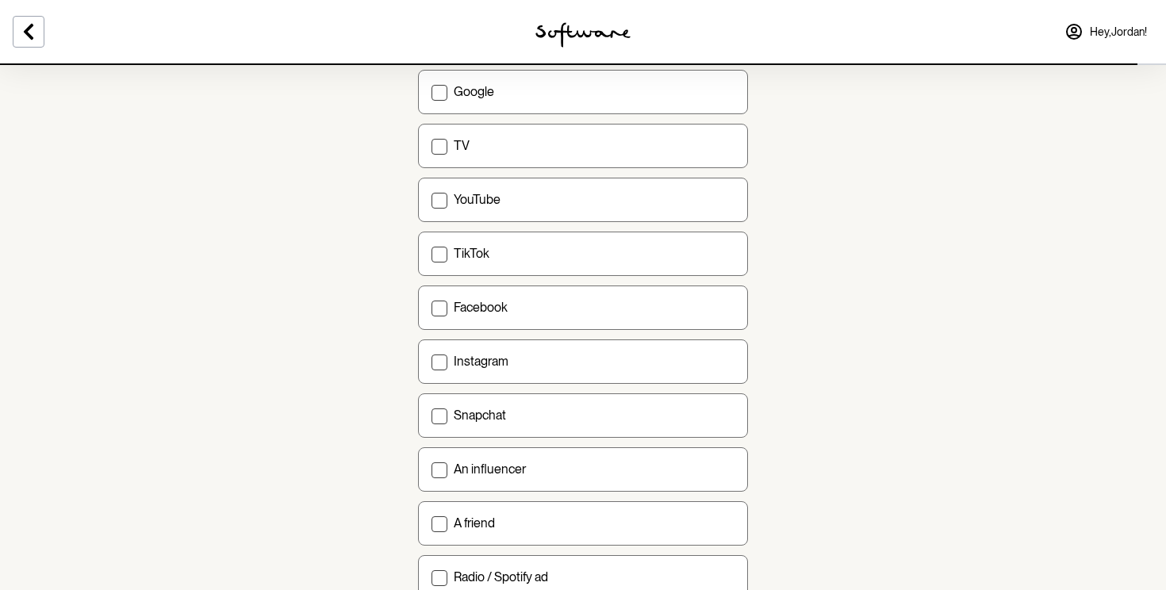
scroll to position [128, 0]
click at [597, 64] on div at bounding box center [568, 64] width 1137 height 2
click at [603, 82] on div "Google" at bounding box center [594, 88] width 281 height 15
click at [431, 88] on input "Google" at bounding box center [431, 88] width 1 height 1
checkbox input "true"
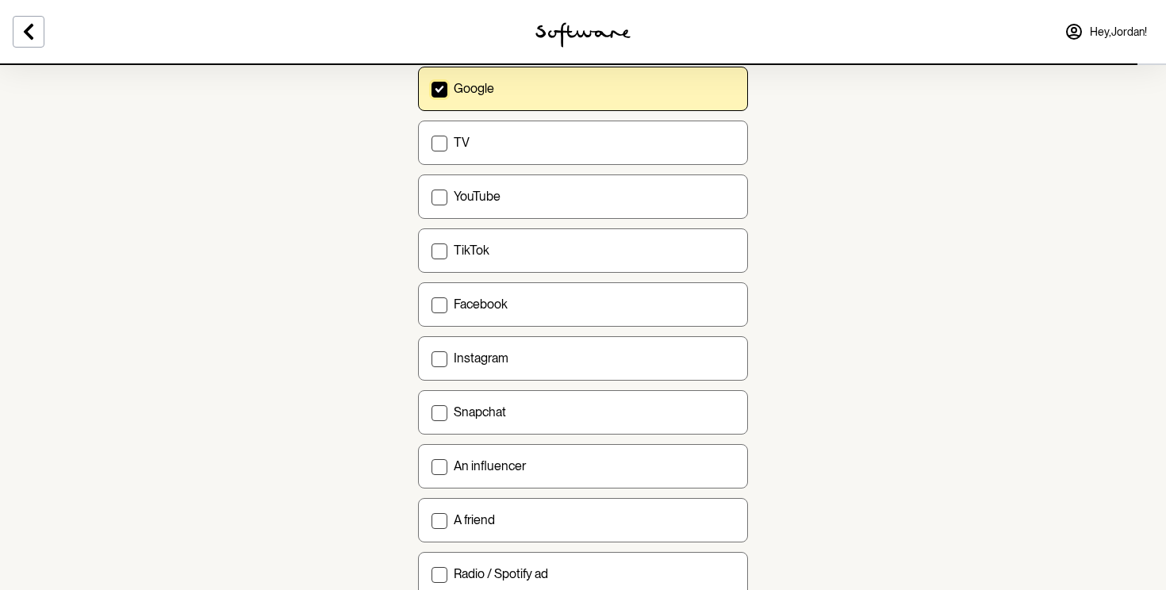
scroll to position [518, 0]
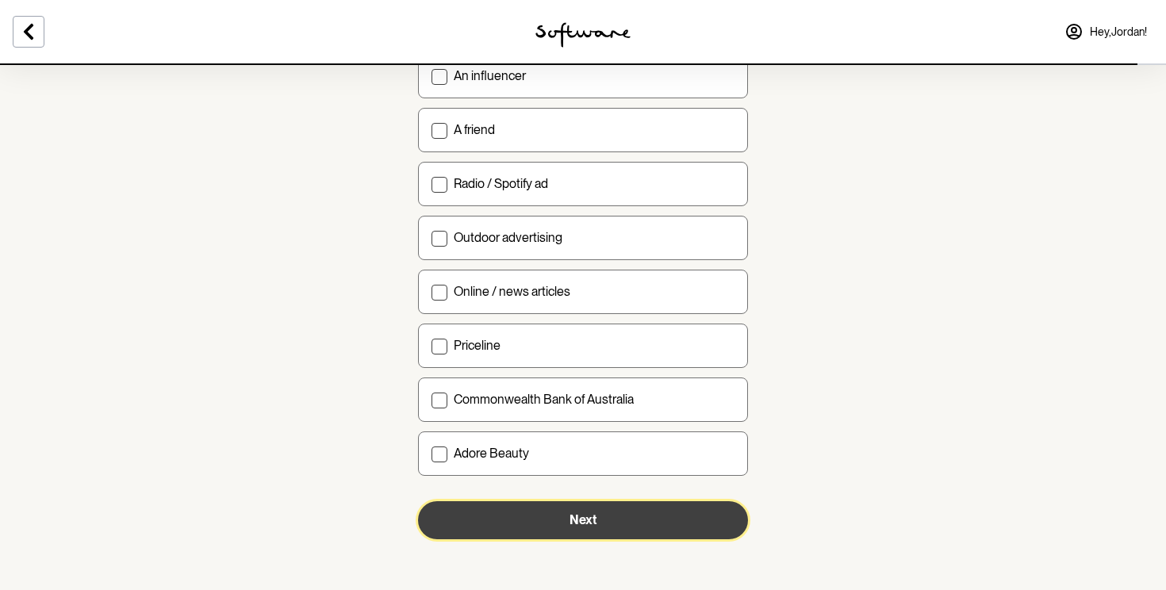
click at [634, 533] on button "Next" at bounding box center [583, 520] width 330 height 38
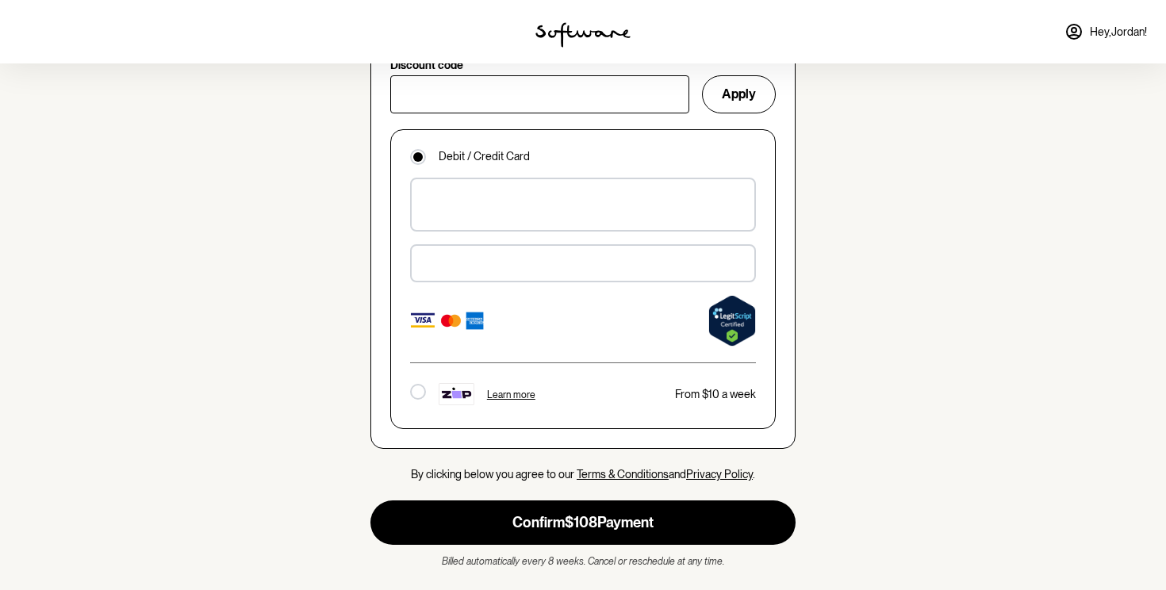
scroll to position [1155, 0]
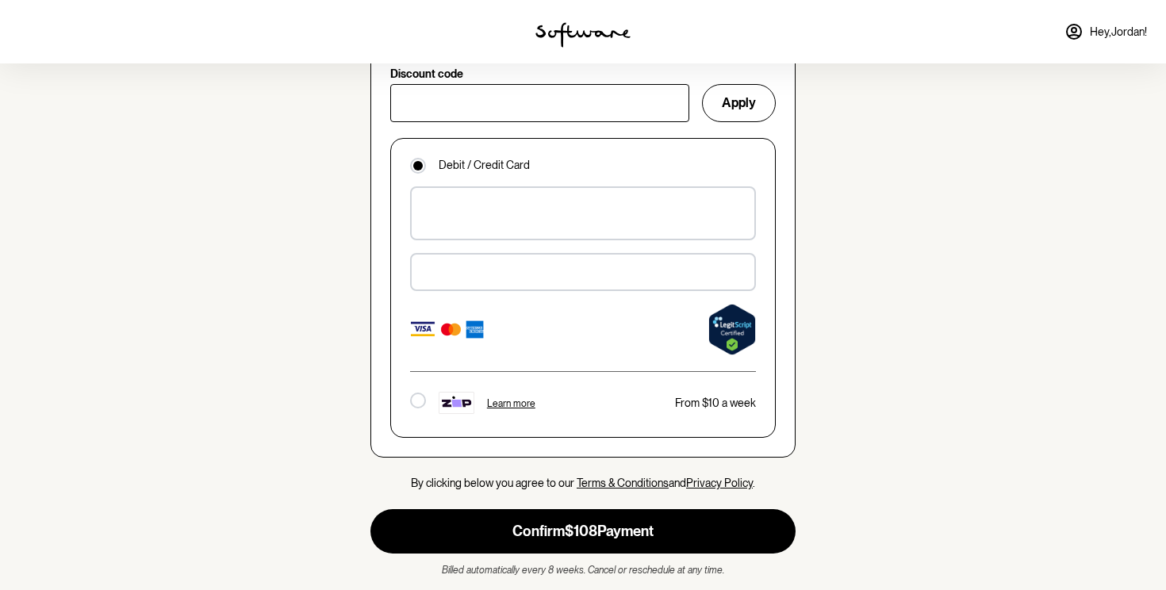
click at [510, 270] on div at bounding box center [583, 272] width 346 height 38
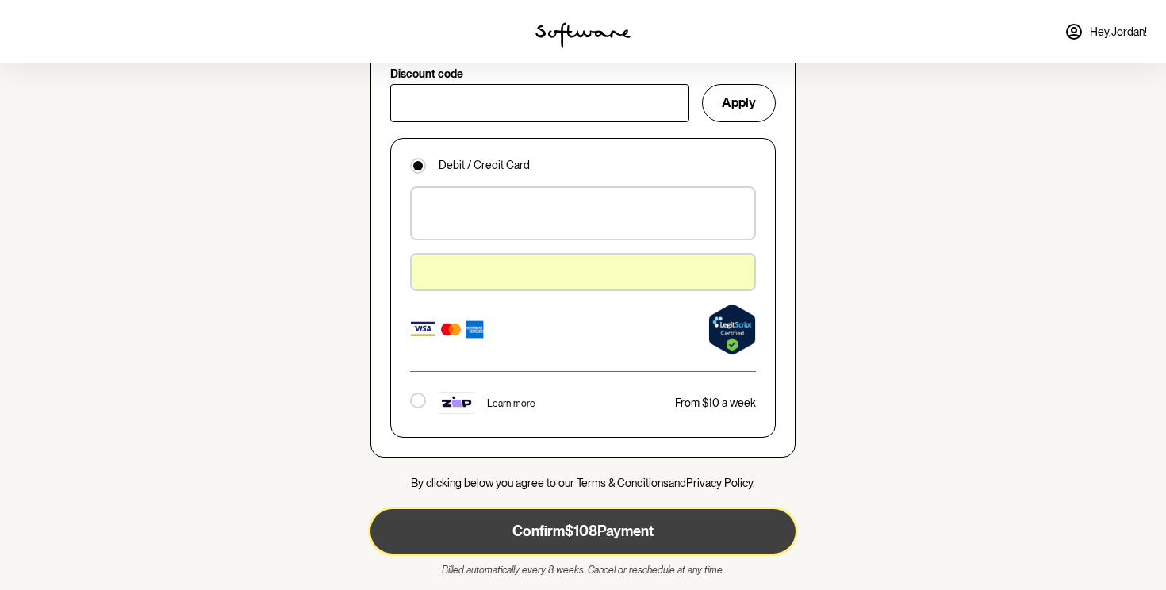
click at [609, 524] on button "Confirm $108 Payment" at bounding box center [582, 531] width 425 height 44
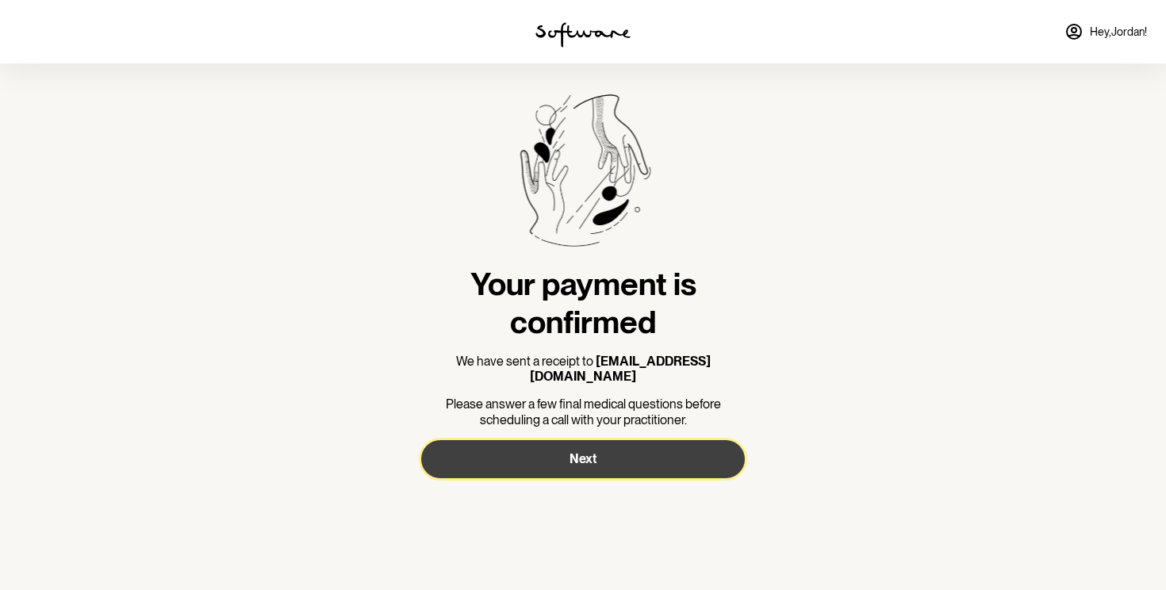
click at [593, 451] on span "Next" at bounding box center [582, 458] width 27 height 15
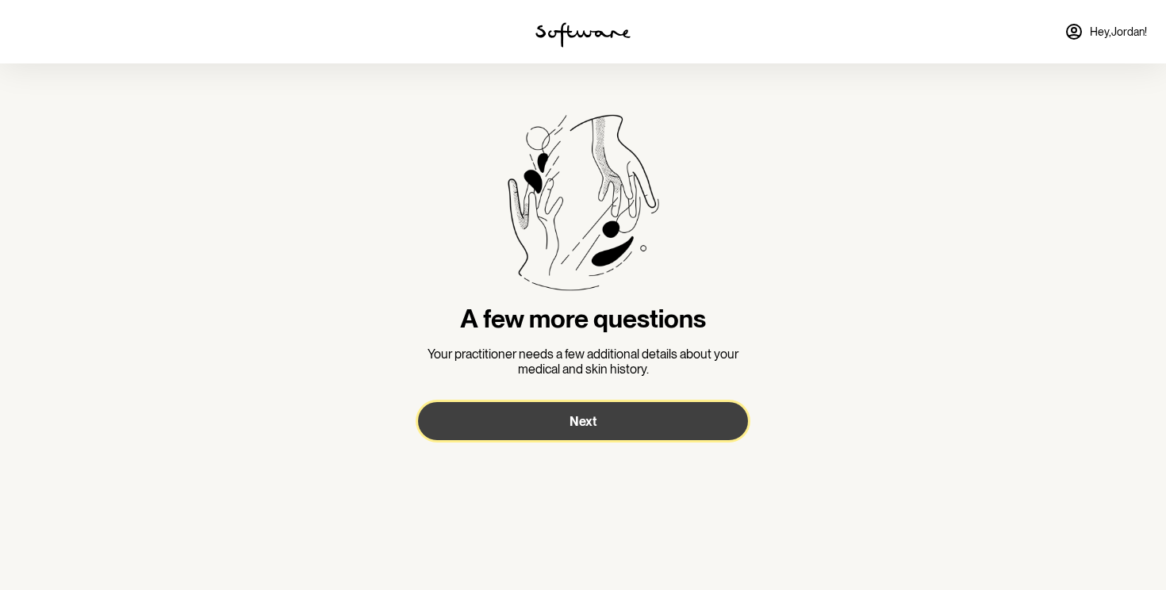
click at [568, 434] on button "Next" at bounding box center [583, 421] width 330 height 38
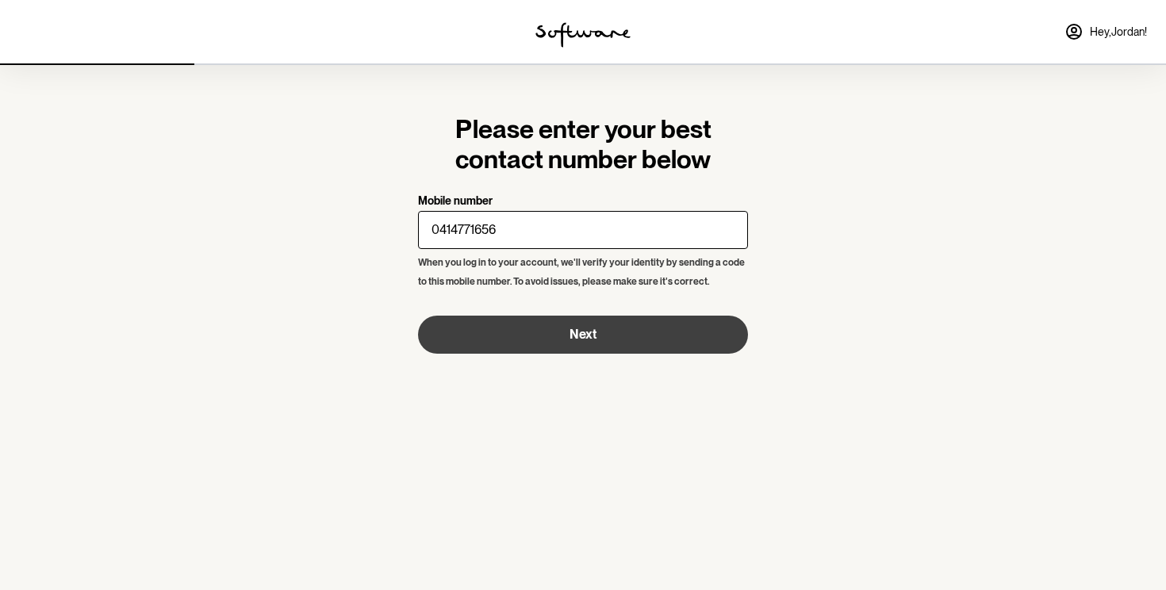
type input "0414771656"
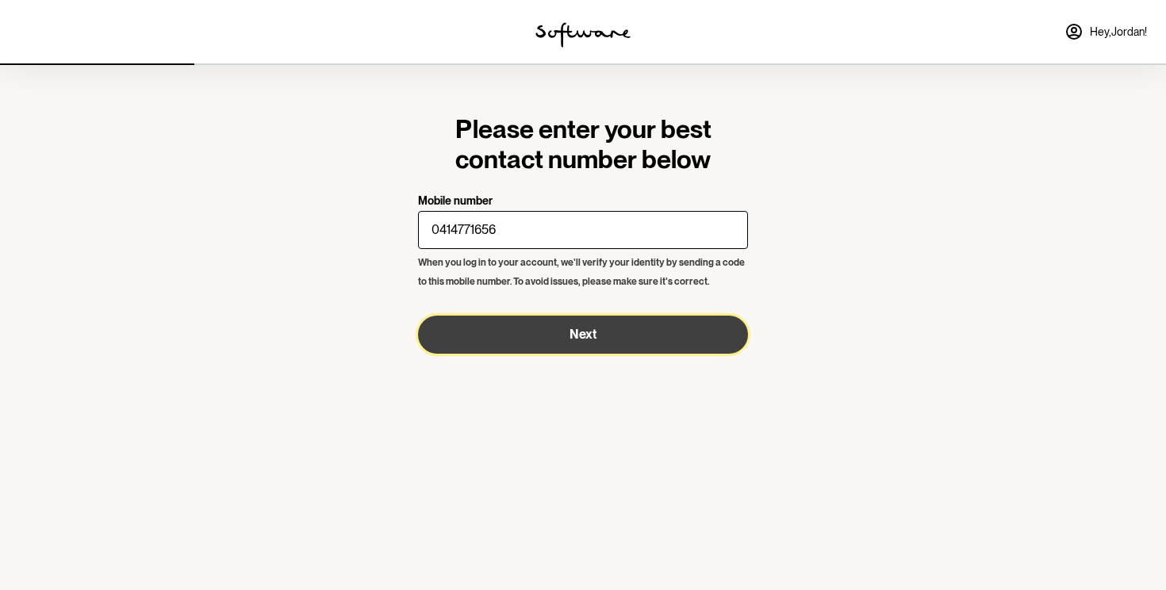
click at [597, 335] on button "Next" at bounding box center [583, 335] width 330 height 38
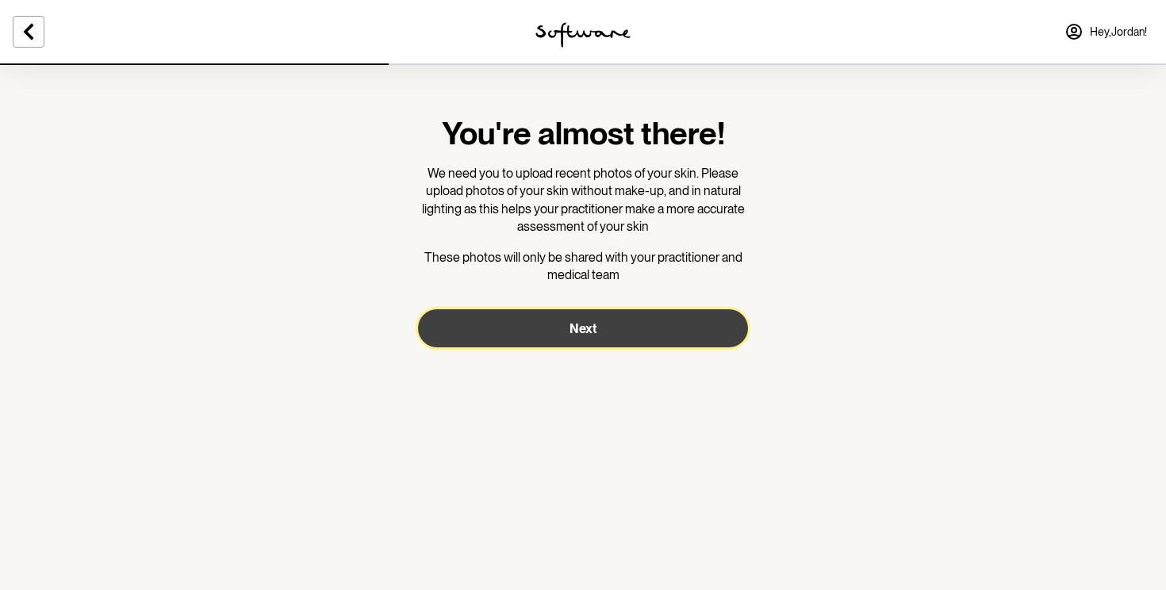
click at [594, 332] on span "Next" at bounding box center [582, 328] width 27 height 15
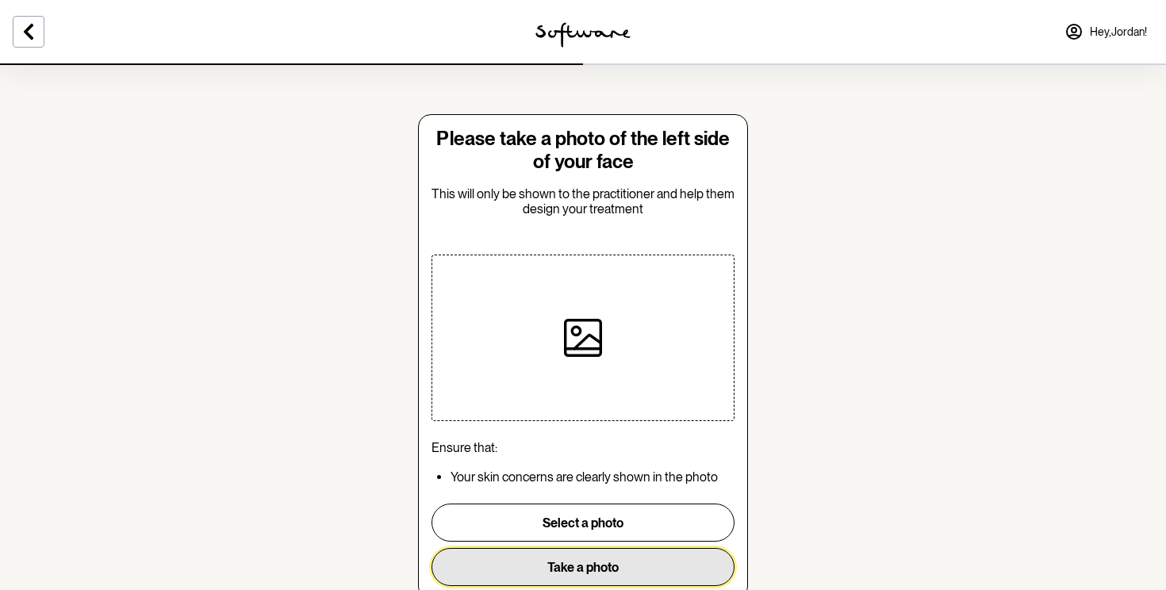
click at [553, 564] on button "Take a photo" at bounding box center [582, 567] width 303 height 38
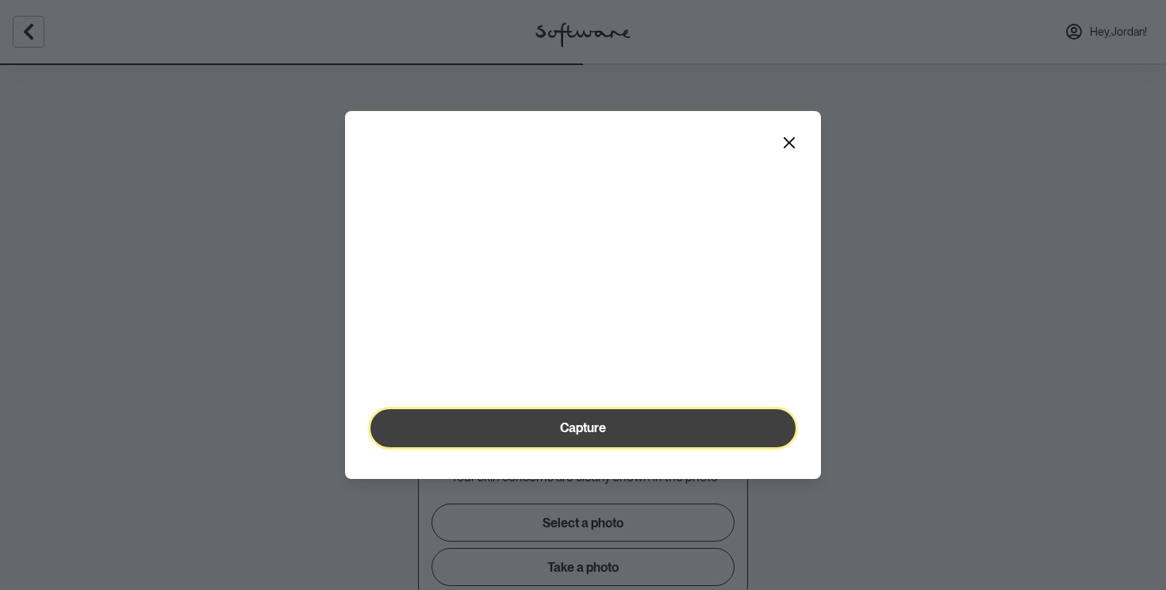
click at [581, 435] on span "Capture" at bounding box center [583, 427] width 46 height 15
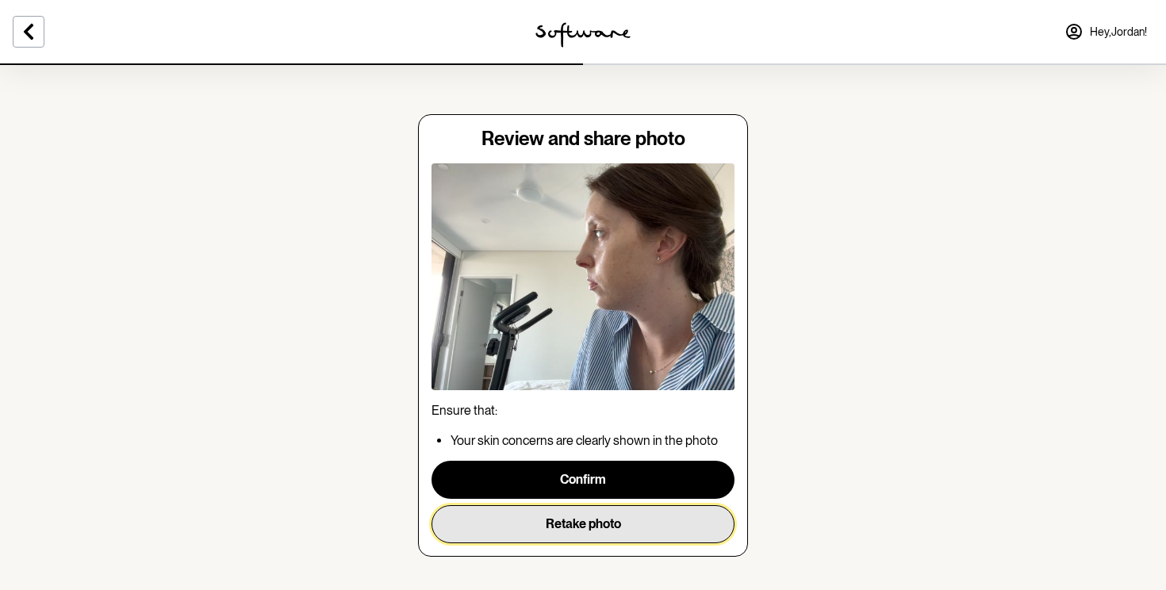
click at [581, 518] on button "Retake photo" at bounding box center [582, 524] width 303 height 38
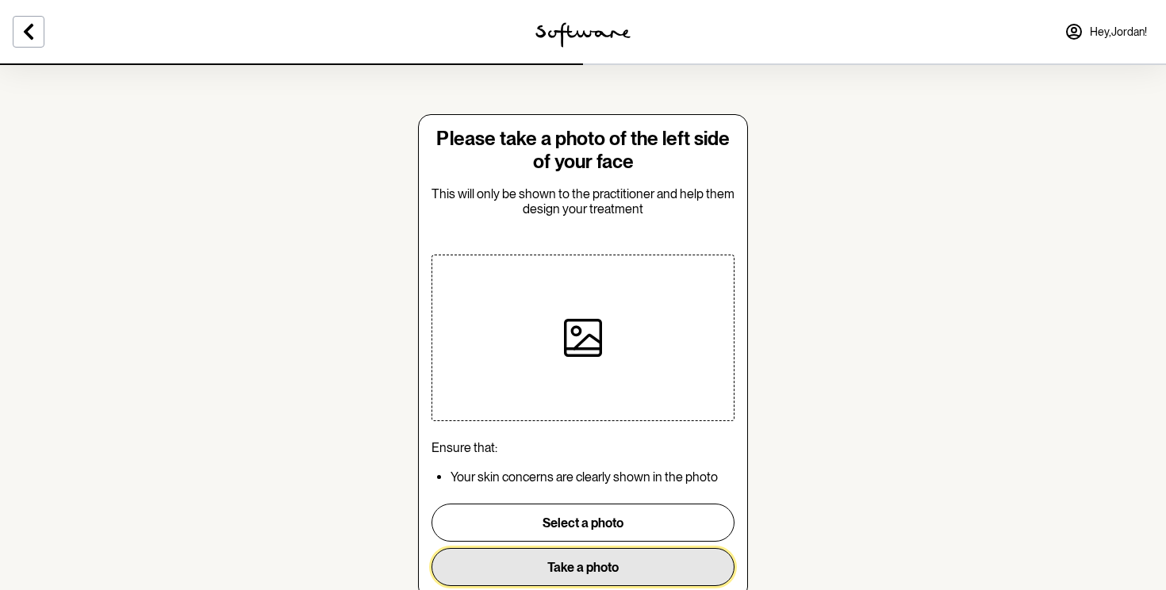
click at [564, 559] on button "Take a photo" at bounding box center [582, 567] width 303 height 38
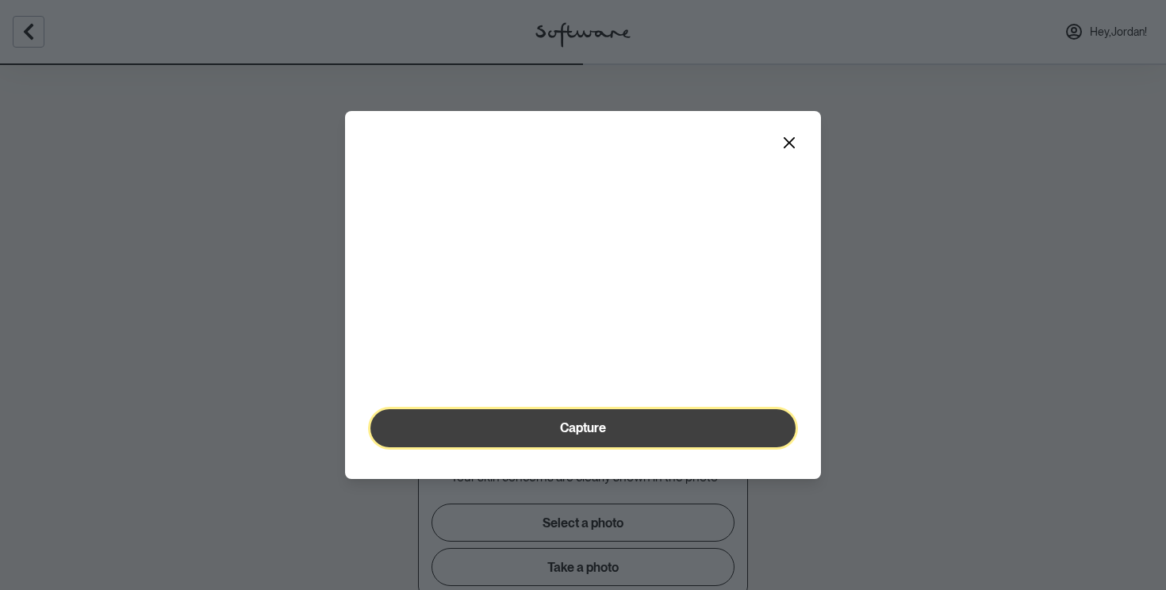
click at [590, 435] on span "Capture" at bounding box center [583, 427] width 46 height 15
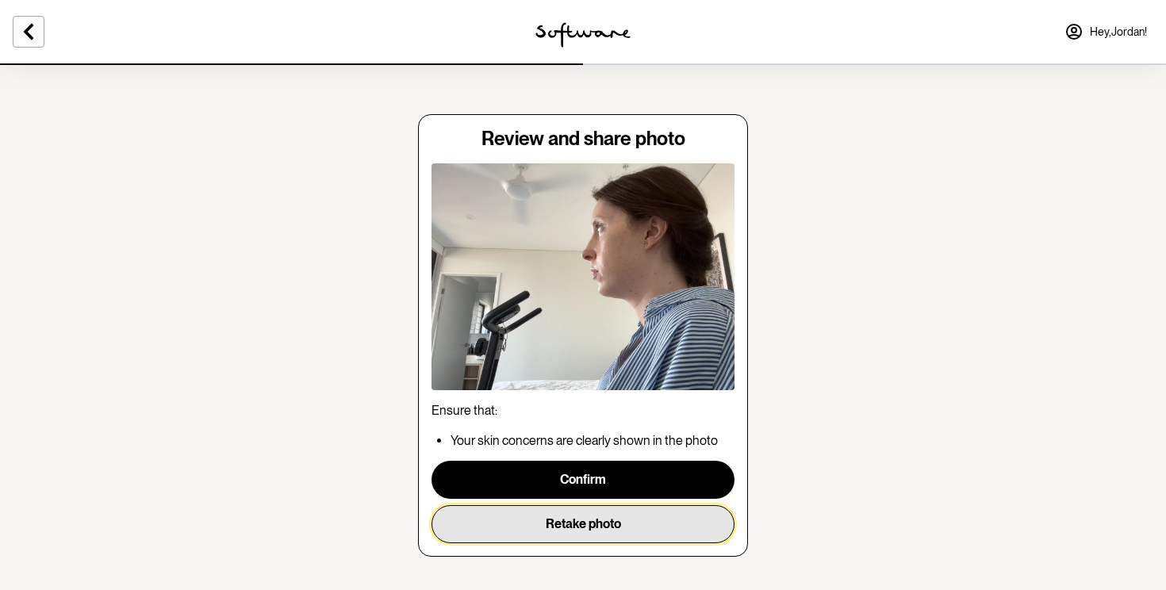
click at [591, 519] on button "Retake photo" at bounding box center [582, 524] width 303 height 38
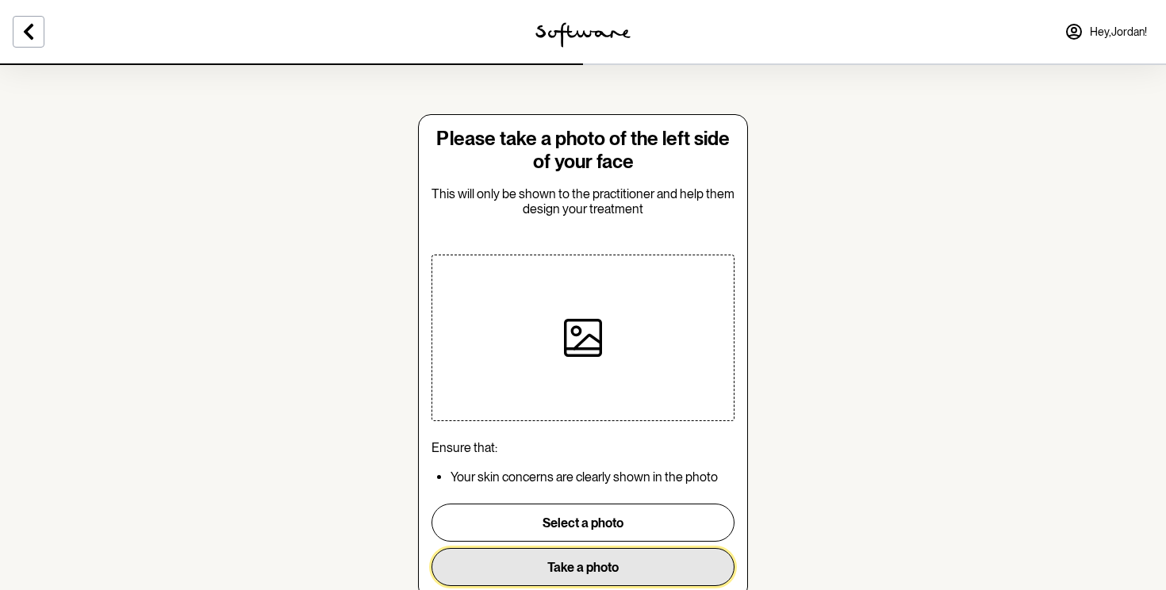
click at [592, 563] on button "Take a photo" at bounding box center [582, 567] width 303 height 38
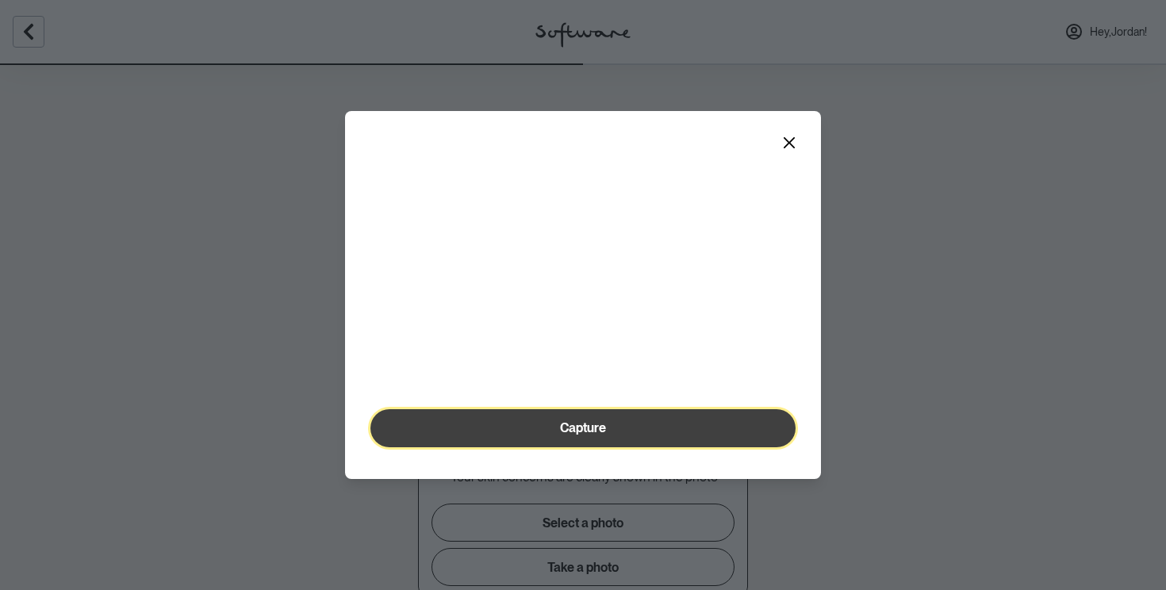
click at [589, 435] on span "Capture" at bounding box center [583, 427] width 46 height 15
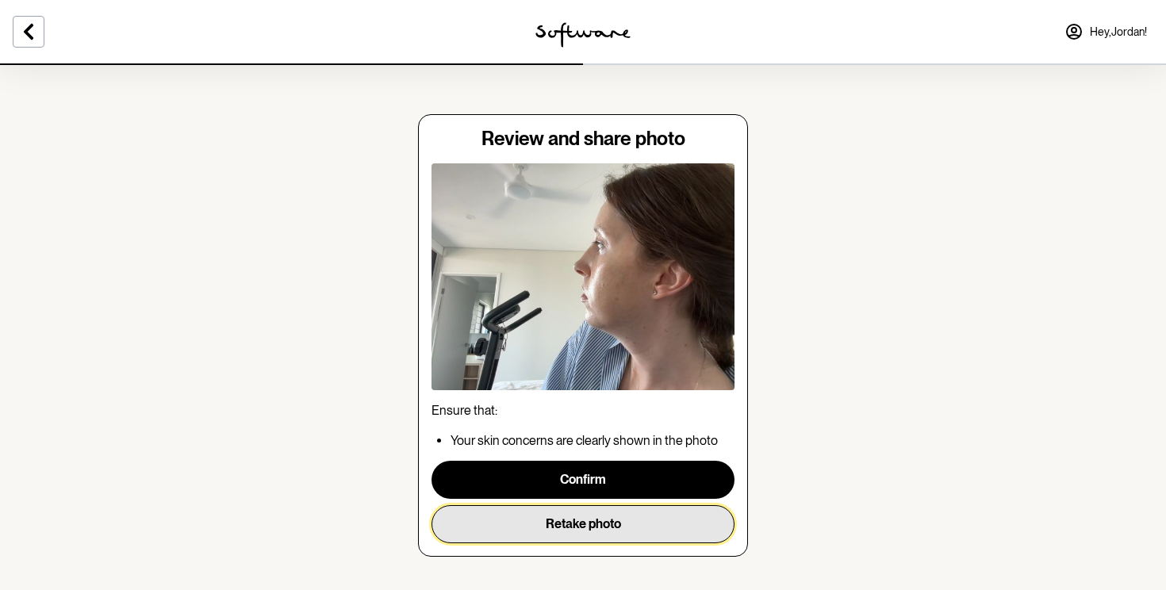
click at [575, 524] on button "Retake photo" at bounding box center [582, 524] width 303 height 38
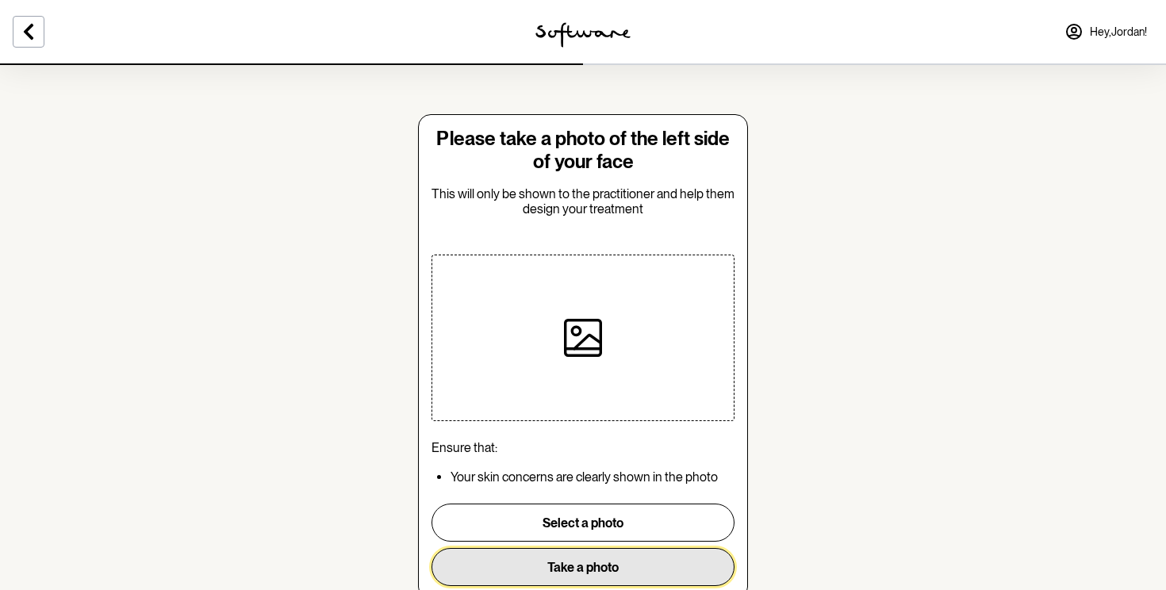
click at [577, 558] on button "Take a photo" at bounding box center [582, 567] width 303 height 38
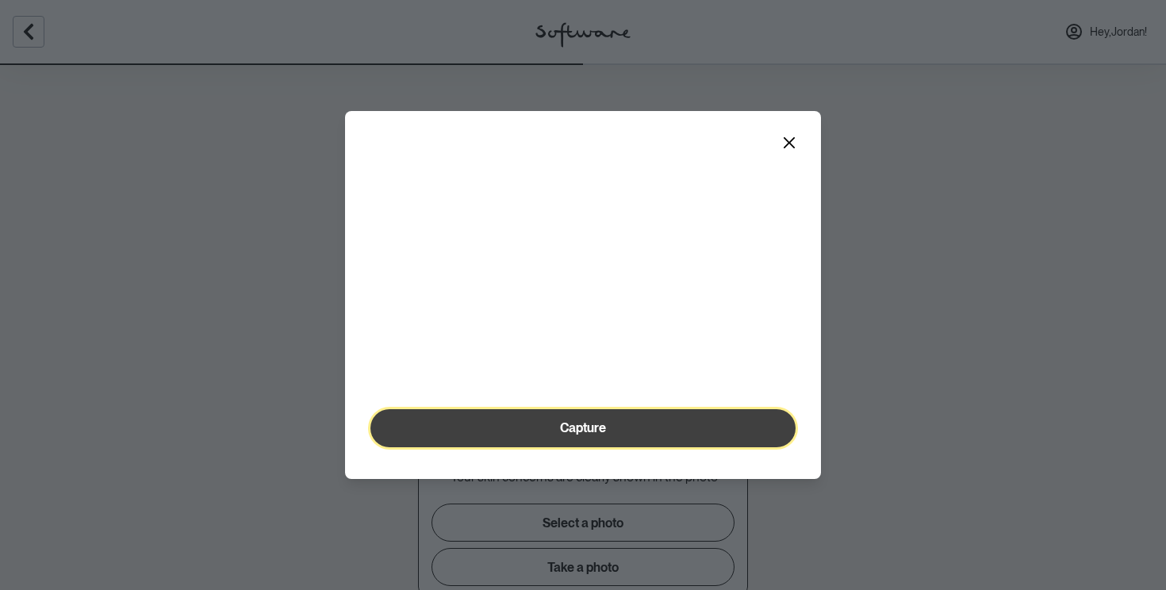
click at [603, 435] on span "Capture" at bounding box center [583, 427] width 46 height 15
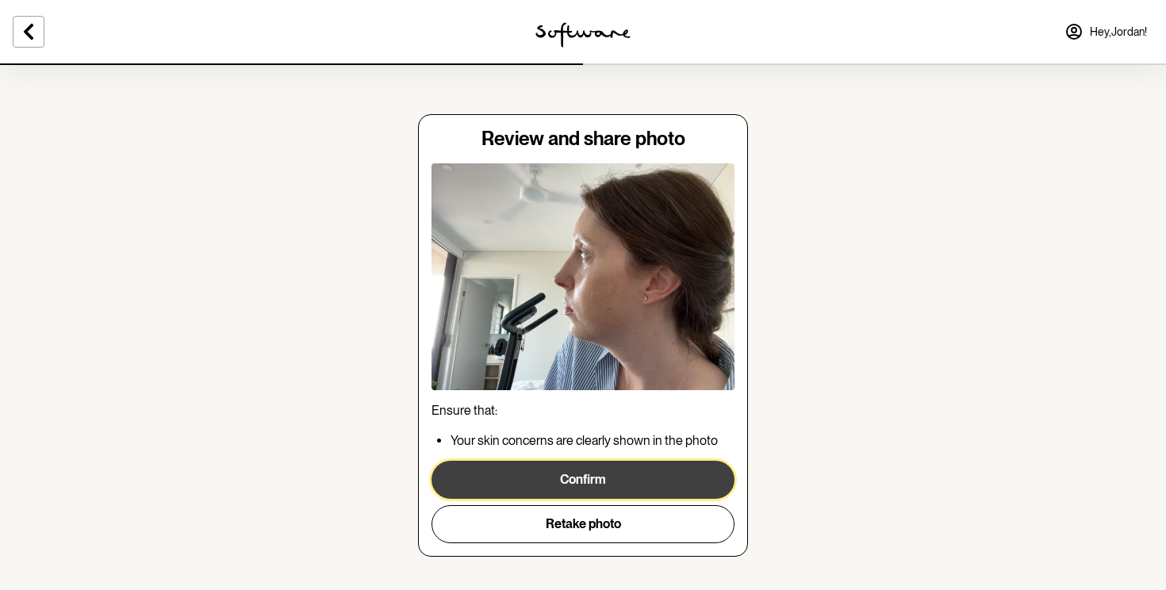
click at [600, 485] on button "Confirm" at bounding box center [582, 480] width 303 height 38
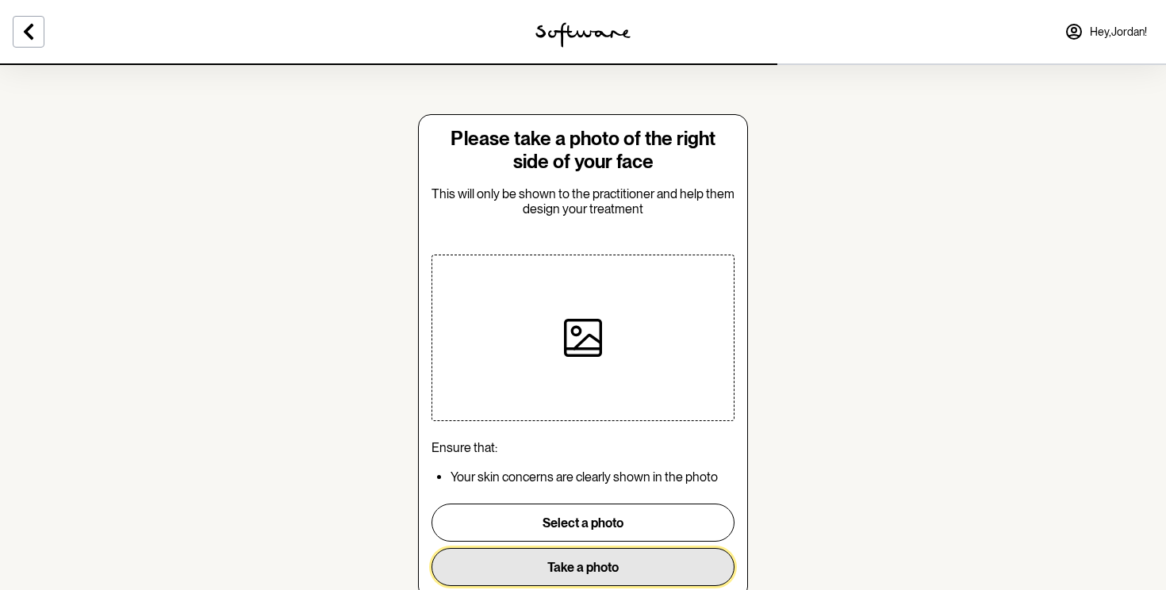
click at [596, 561] on button "Take a photo" at bounding box center [582, 567] width 303 height 38
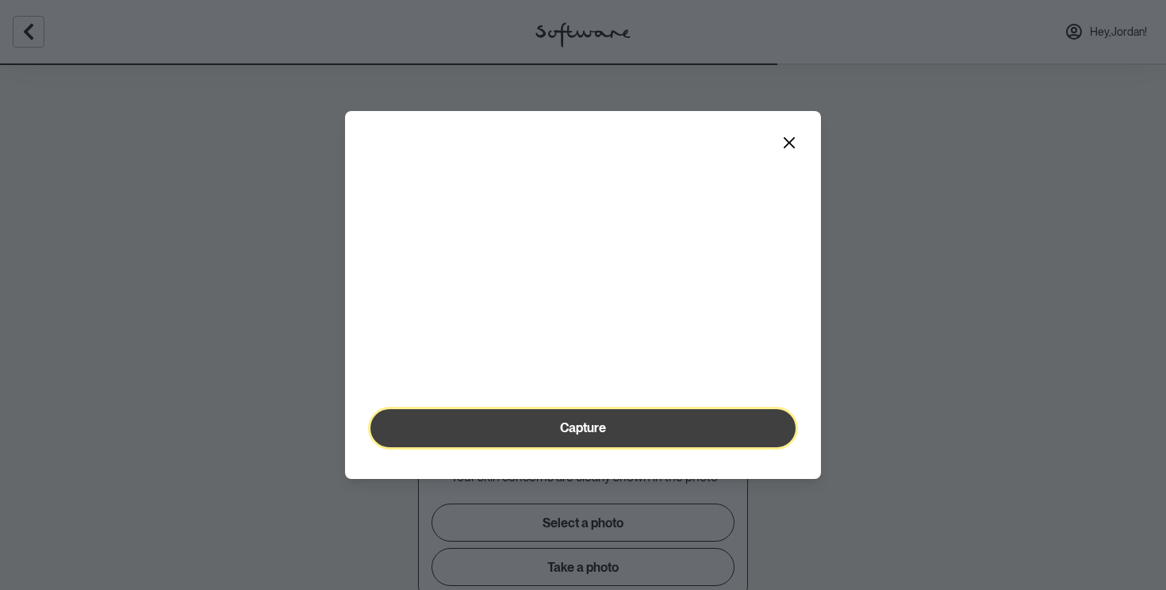
click at [585, 435] on span "Capture" at bounding box center [583, 427] width 46 height 15
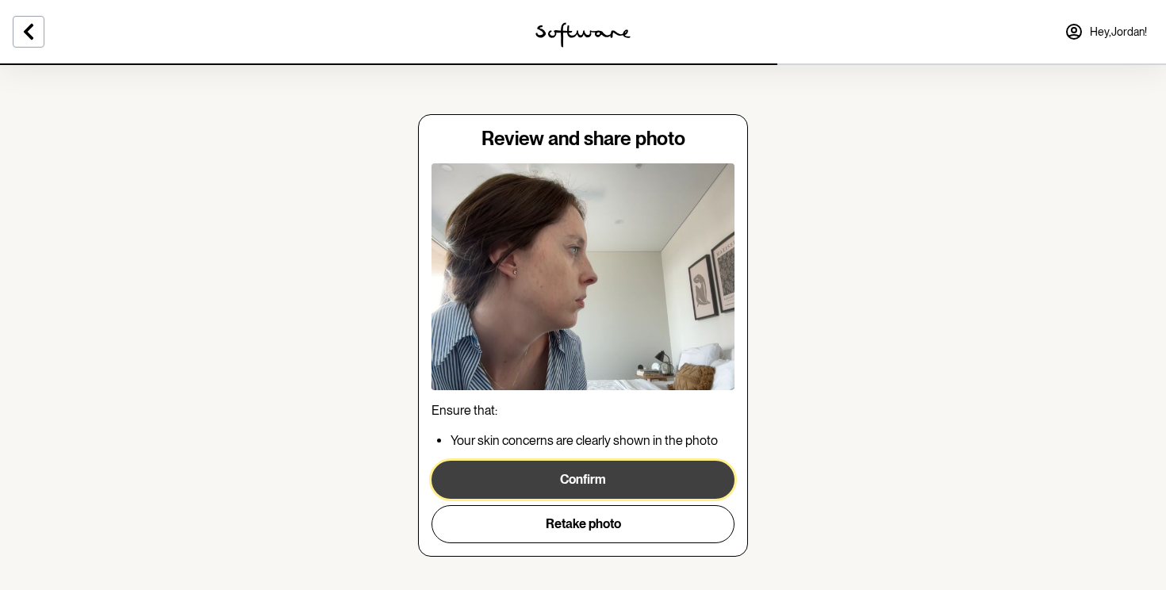
click at [585, 478] on button "Confirm" at bounding box center [582, 480] width 303 height 38
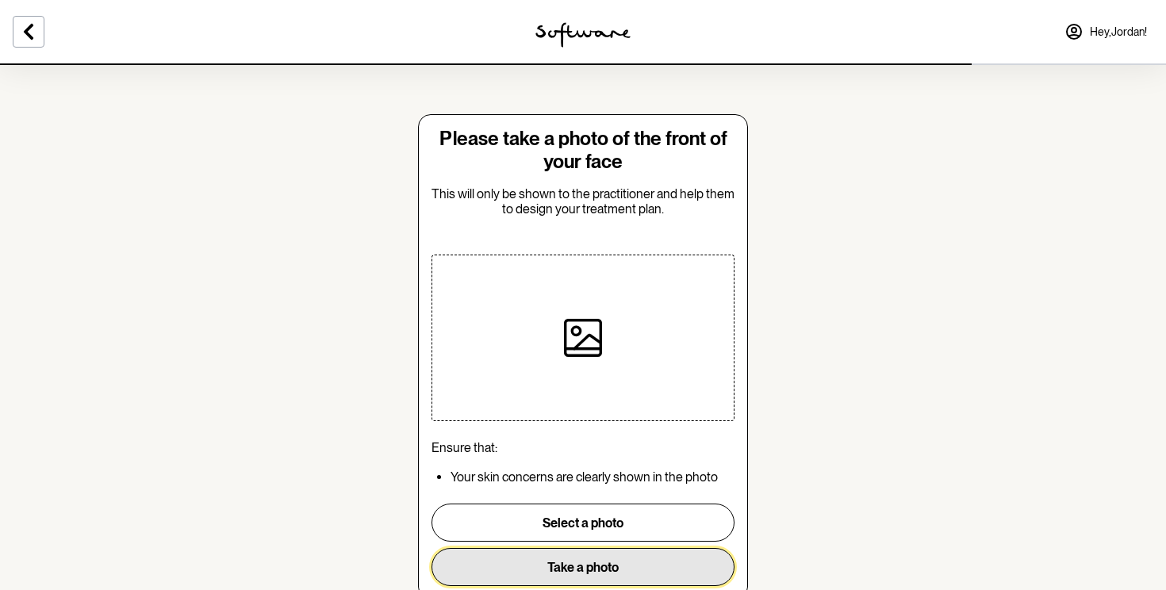
click at [574, 567] on button "Take a photo" at bounding box center [582, 567] width 303 height 38
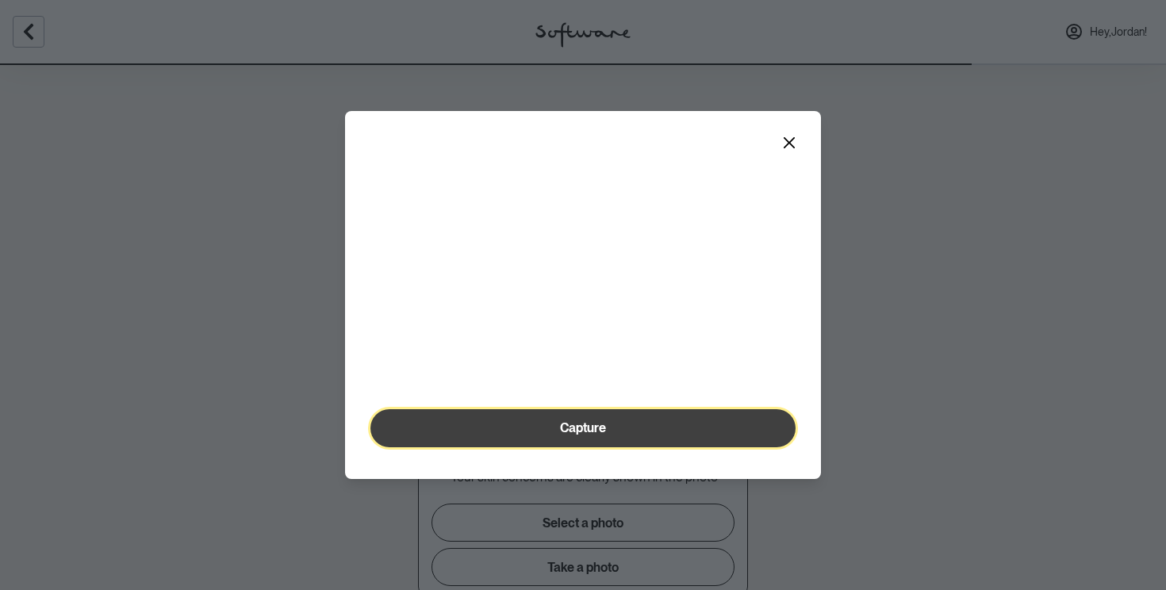
click at [600, 435] on span "Capture" at bounding box center [583, 427] width 46 height 15
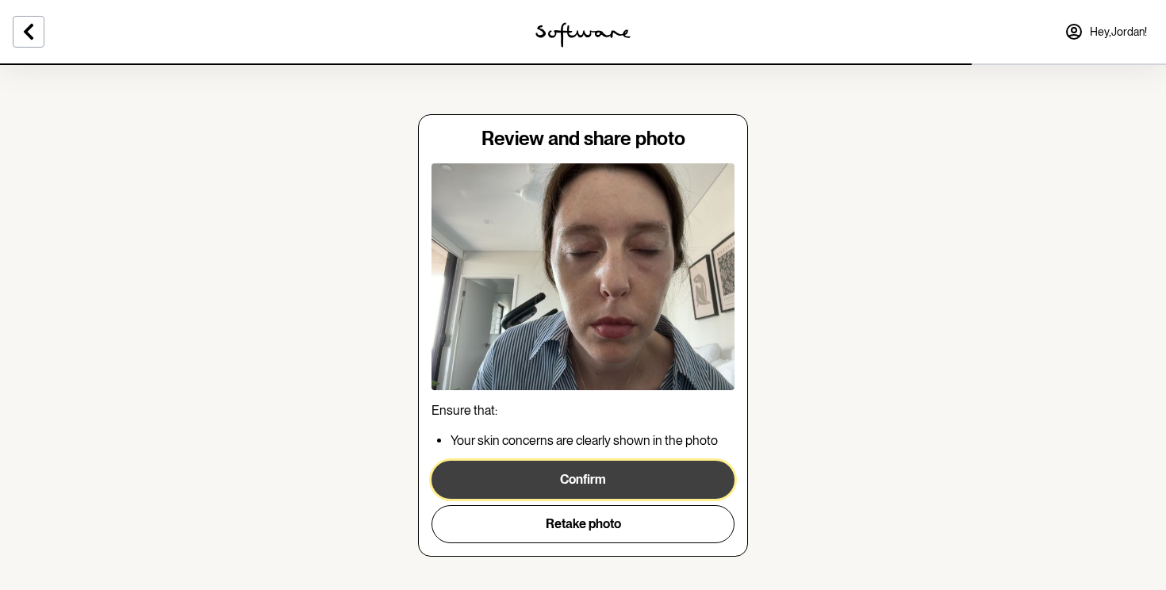
click at [594, 490] on button "Confirm" at bounding box center [582, 480] width 303 height 38
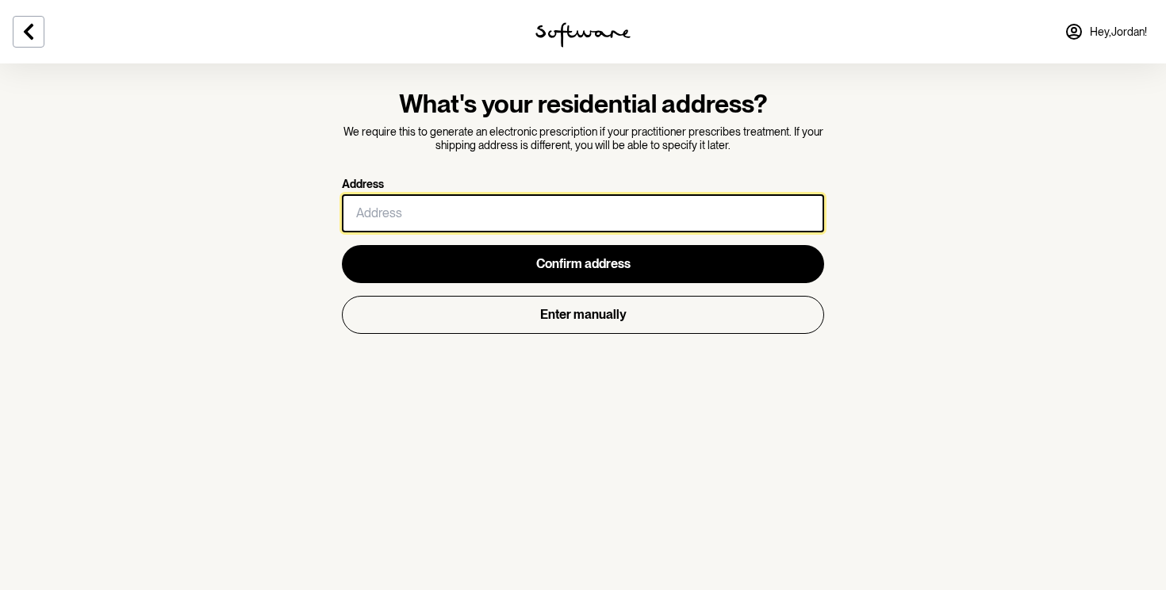
click at [558, 207] on input "Address" at bounding box center [583, 213] width 482 height 38
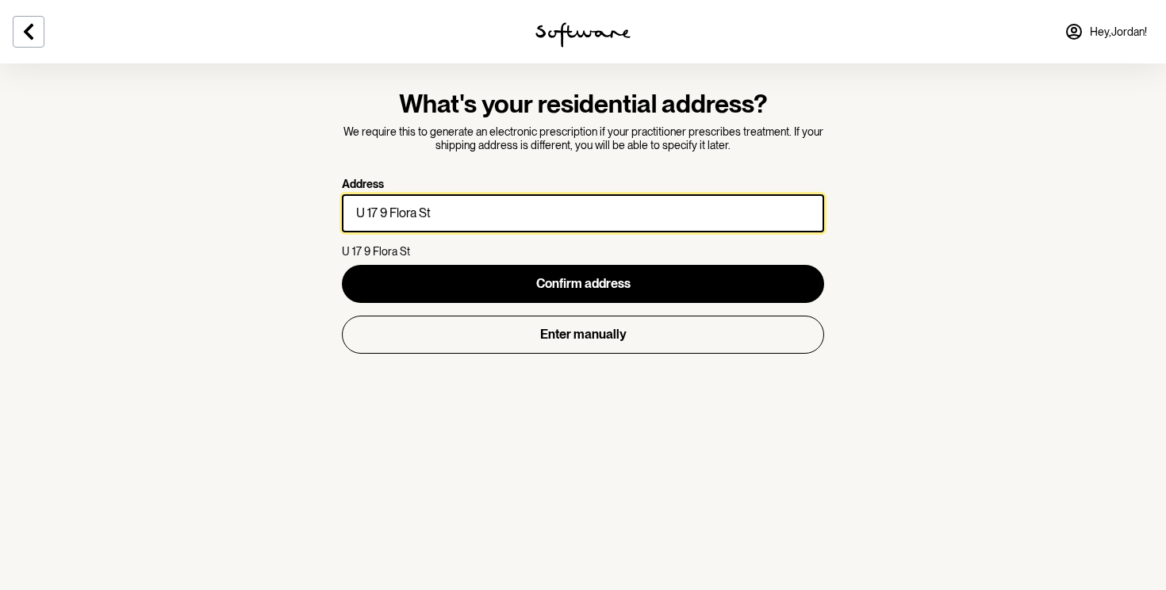
click at [538, 226] on input "U 17 9 Flora St" at bounding box center [583, 213] width 482 height 38
click at [551, 213] on input "17 Flora Street" at bounding box center [583, 213] width 482 height 38
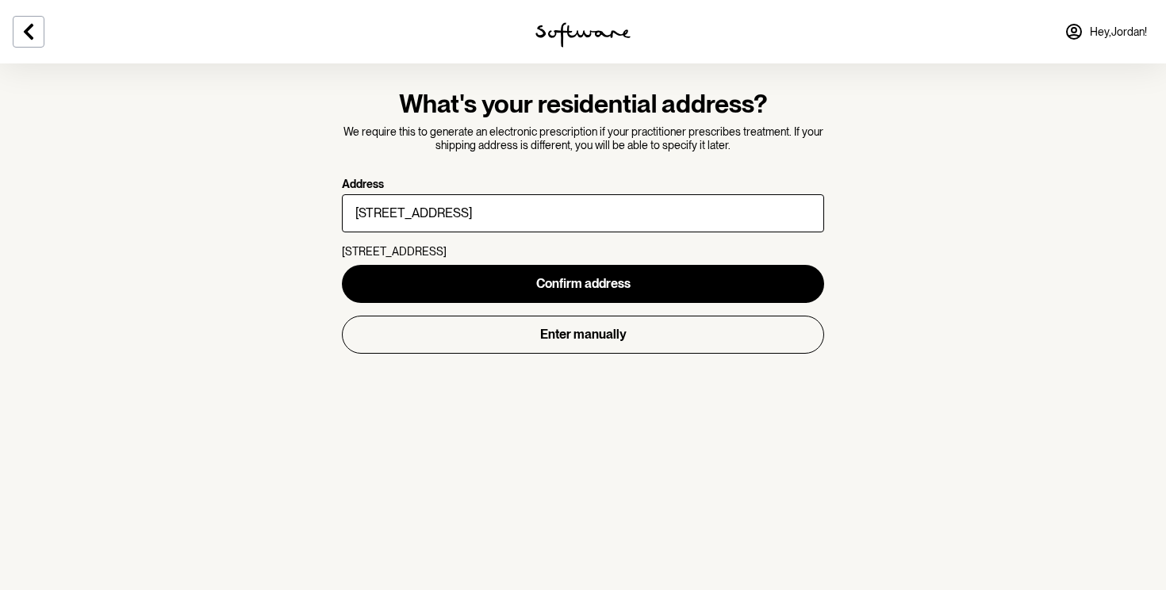
type input "17"
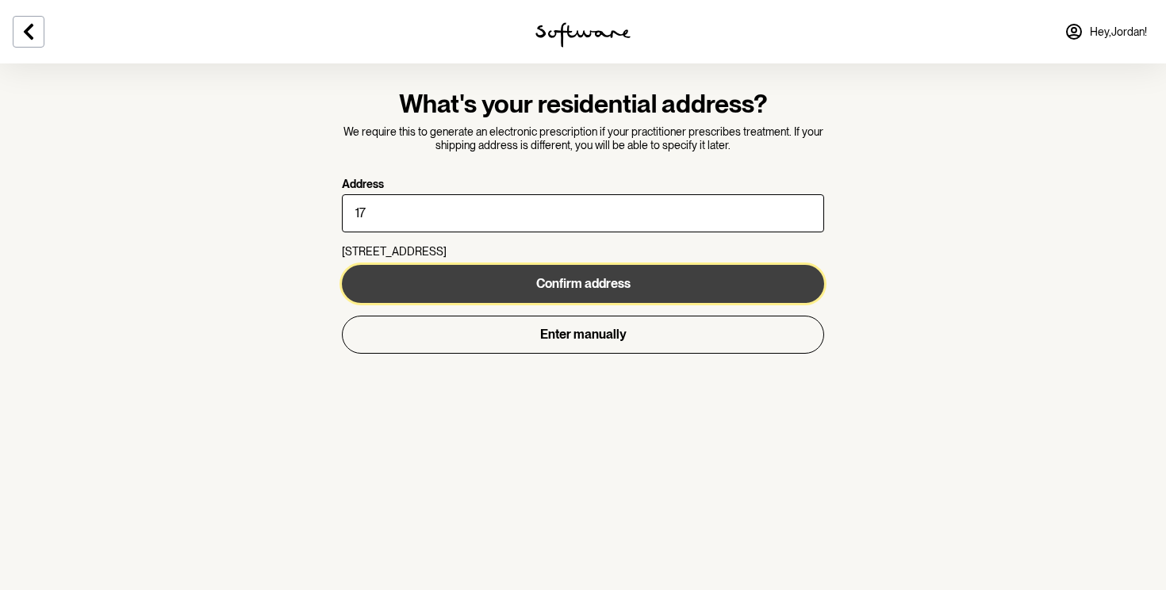
click at [542, 284] on span "Confirm address" at bounding box center [583, 283] width 94 height 15
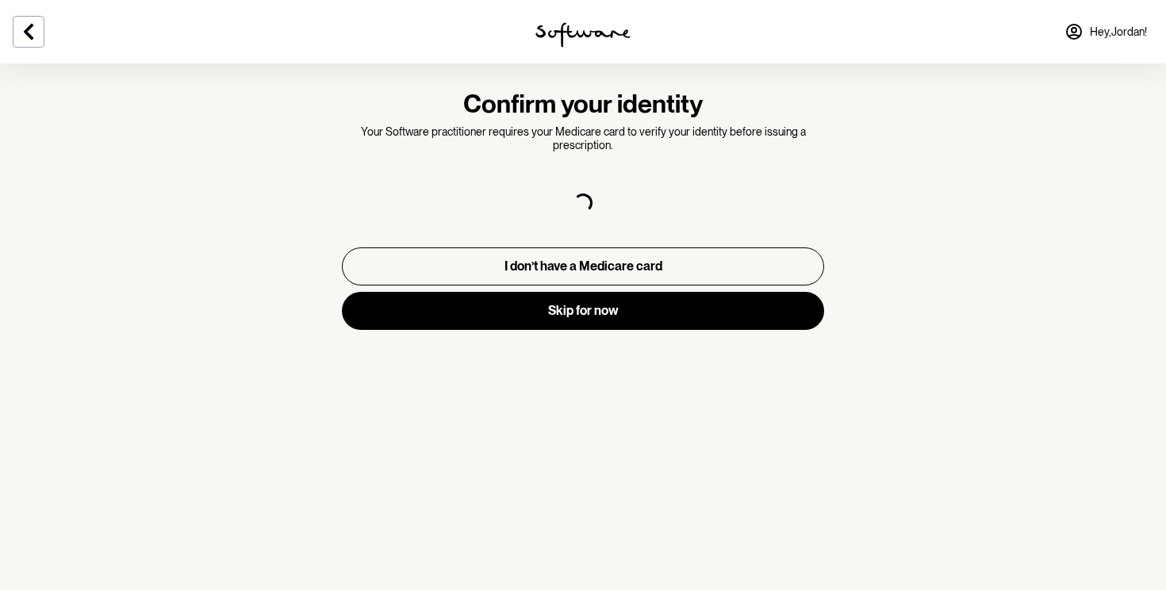
select select "F"
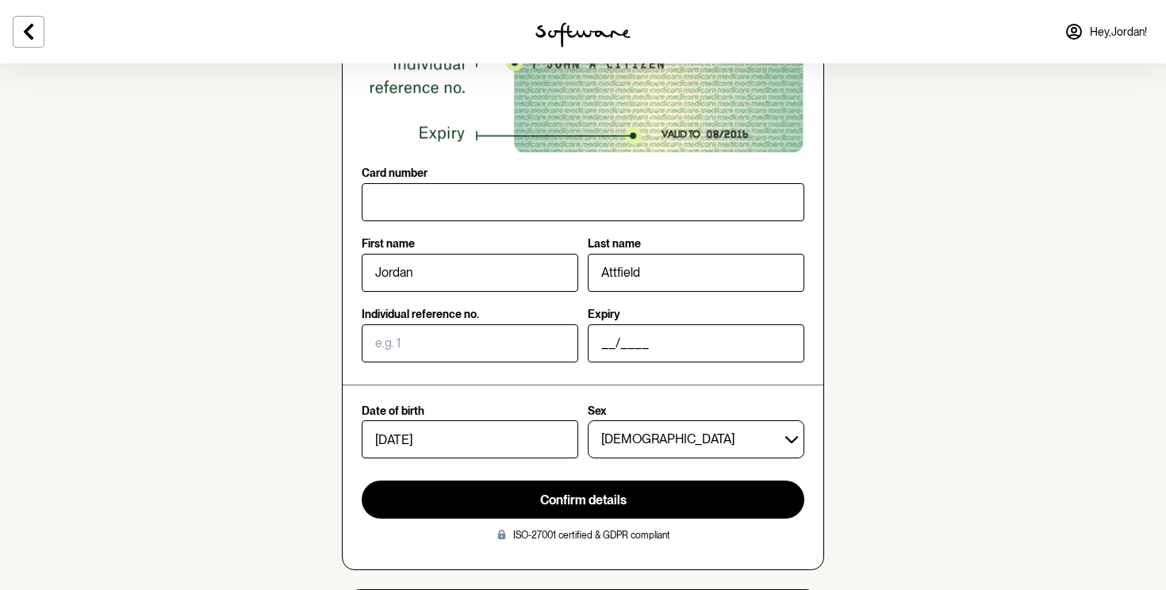
scroll to position [270, 0]
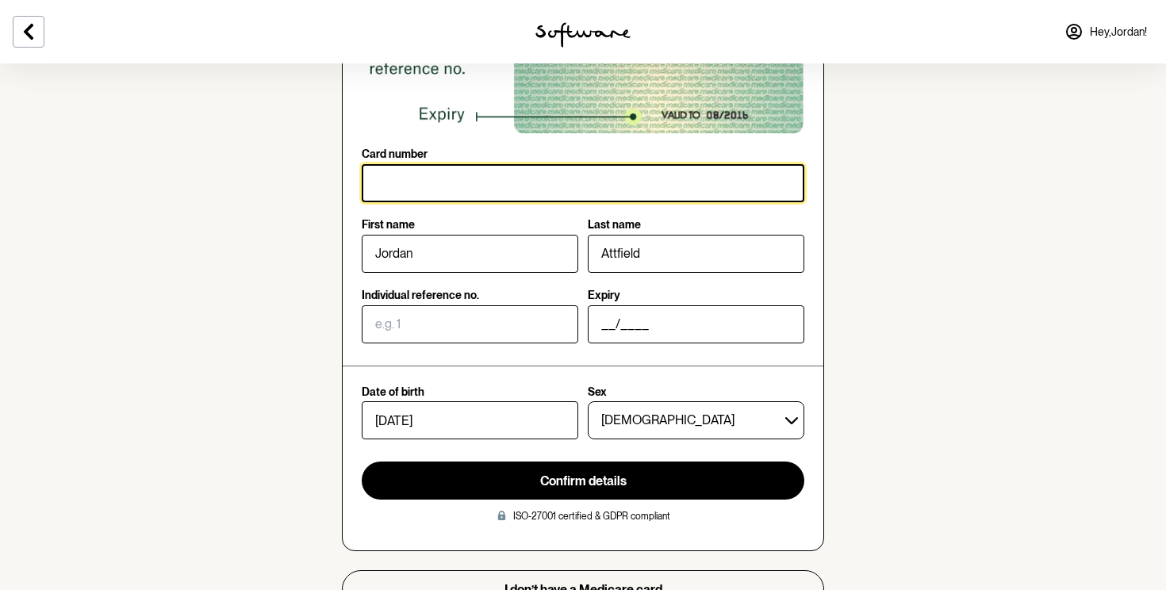
click at [425, 187] on input "Card number" at bounding box center [583, 183] width 443 height 38
type input "2743 02679 5"
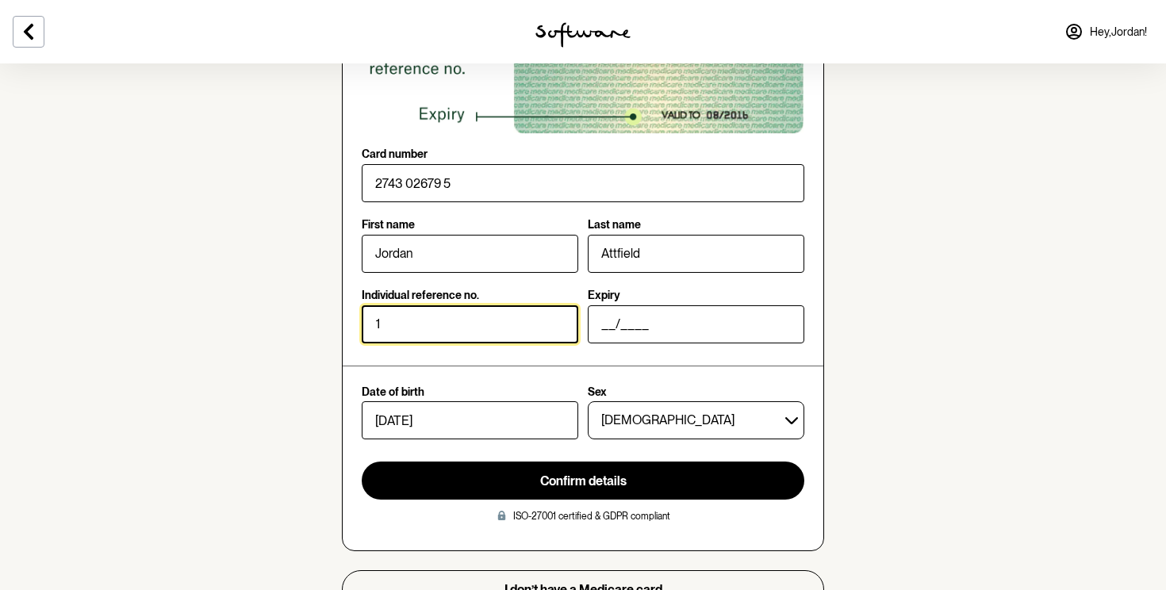
type input "1"
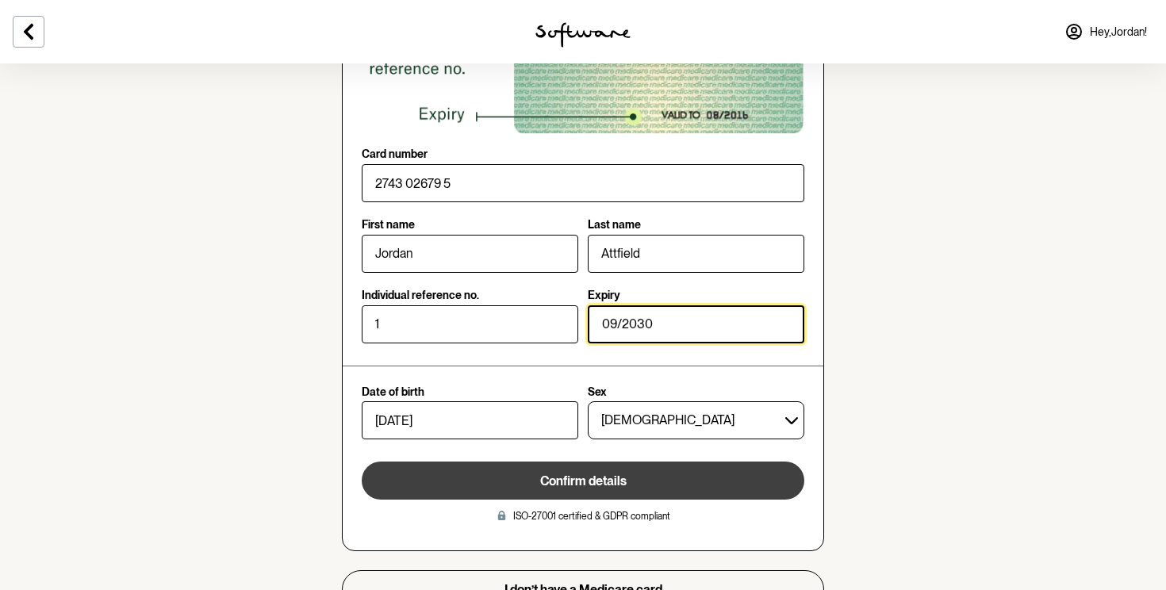
type input "09/2030"
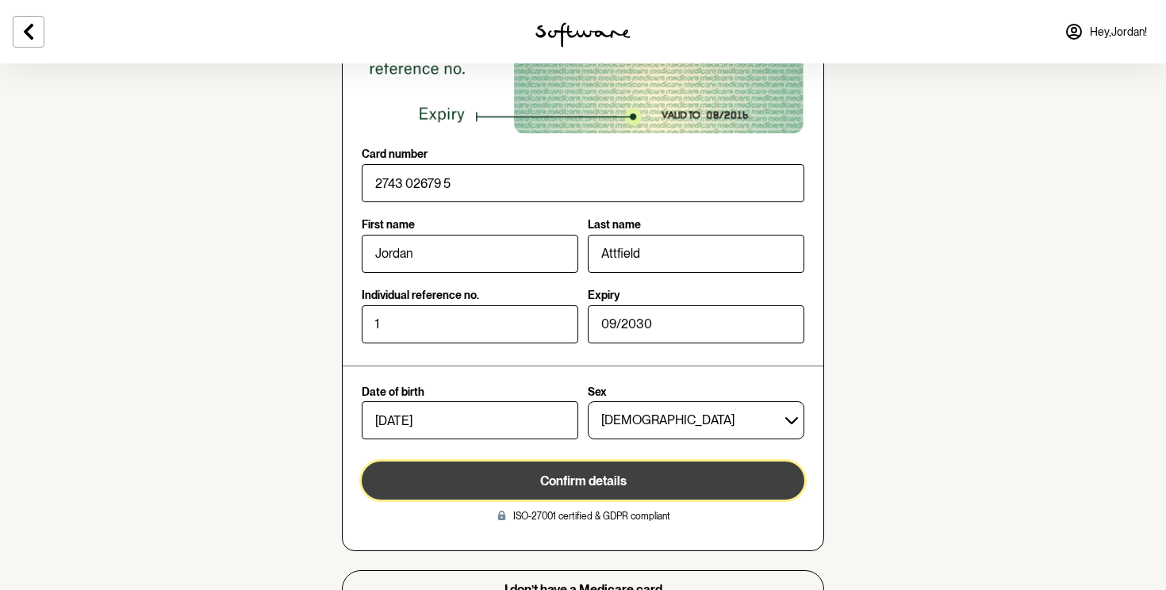
click at [535, 474] on button "Confirm details" at bounding box center [583, 481] width 443 height 38
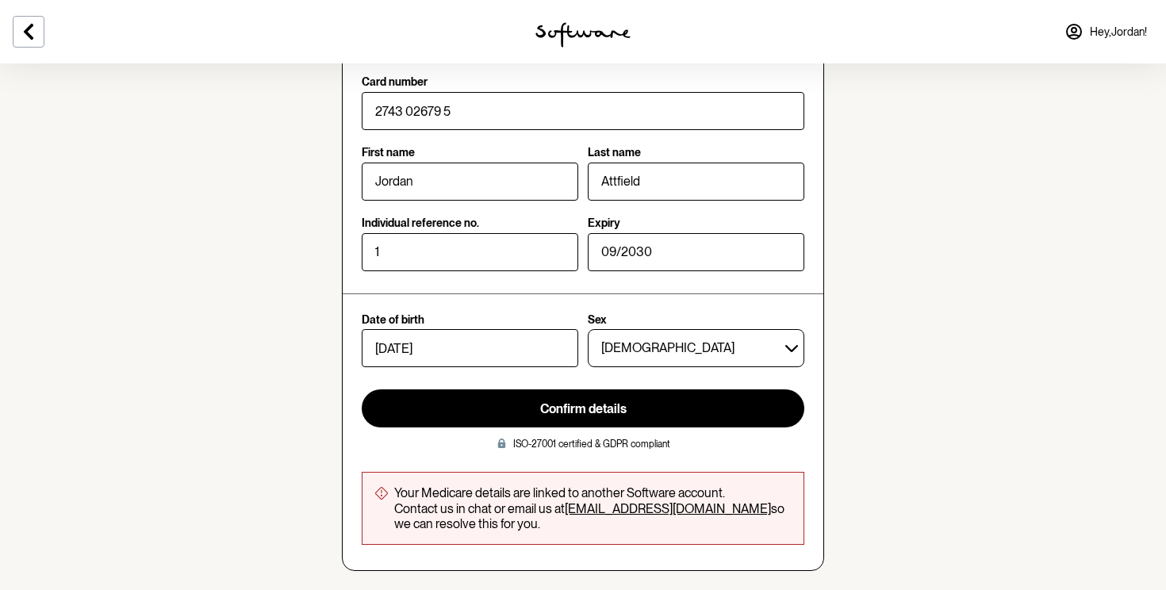
scroll to position [451, 0]
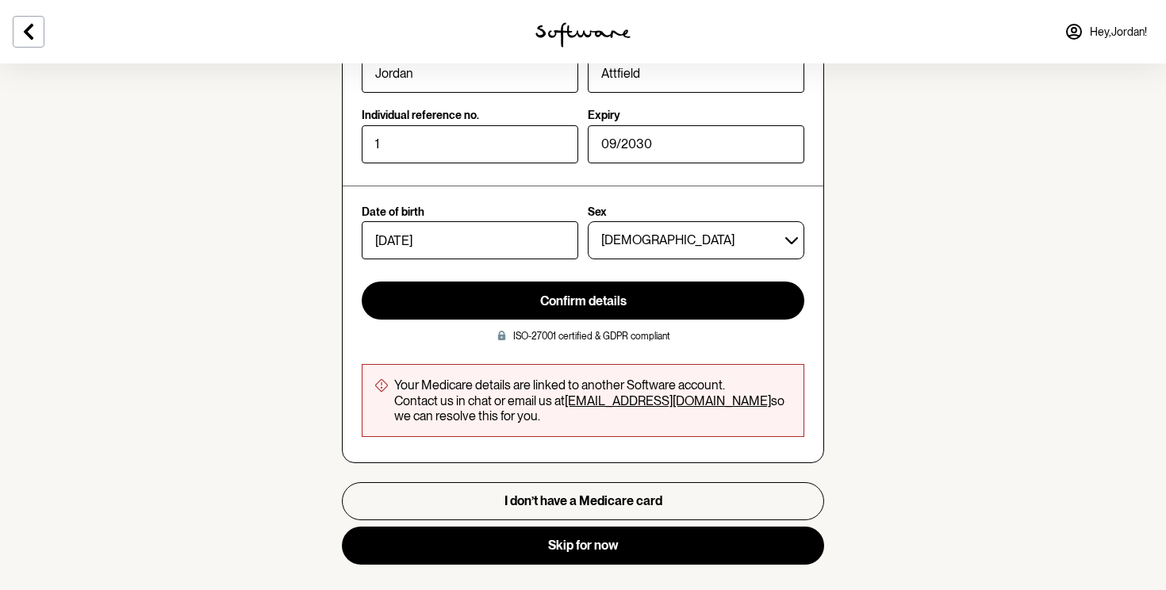
click at [608, 401] on link "hello@skin.software" at bounding box center [668, 400] width 206 height 15
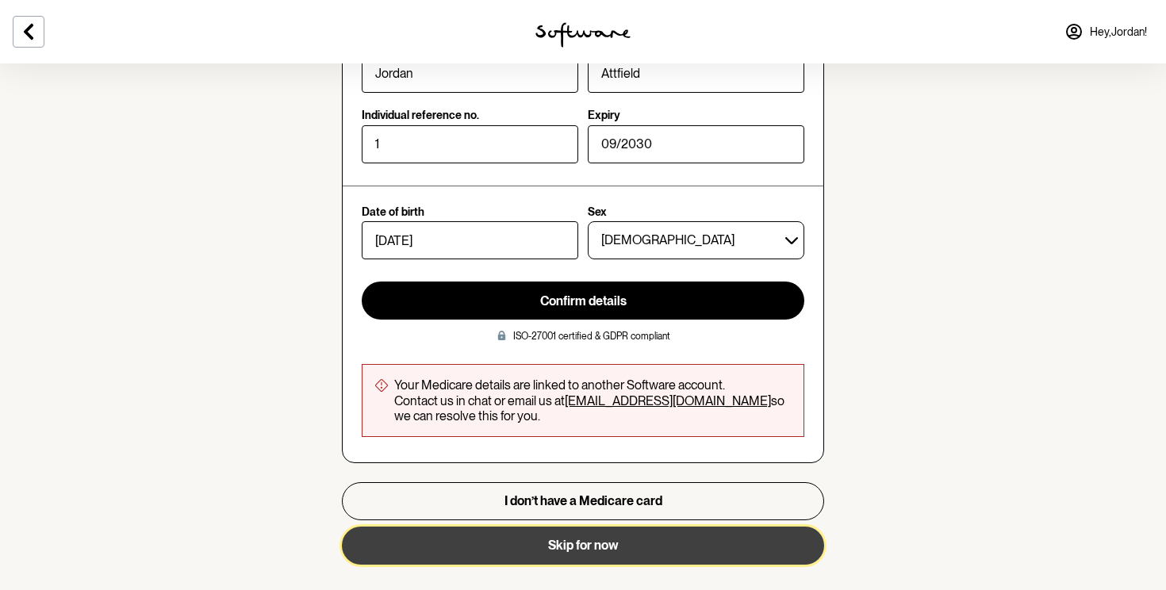
click at [607, 541] on button "Skip for now" at bounding box center [583, 546] width 482 height 38
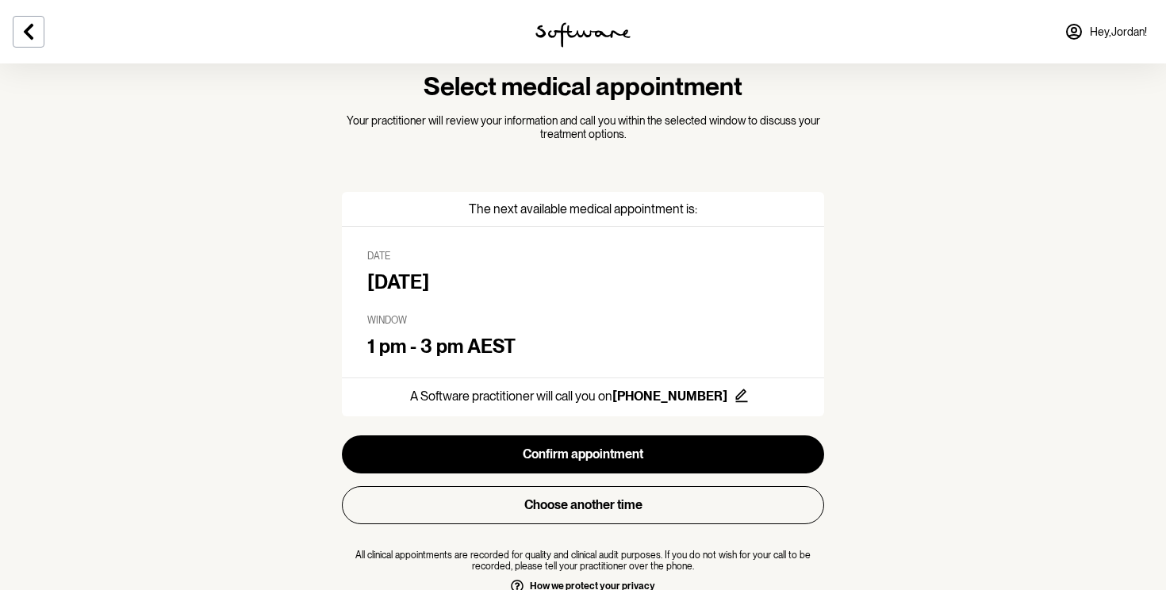
scroll to position [50, 0]
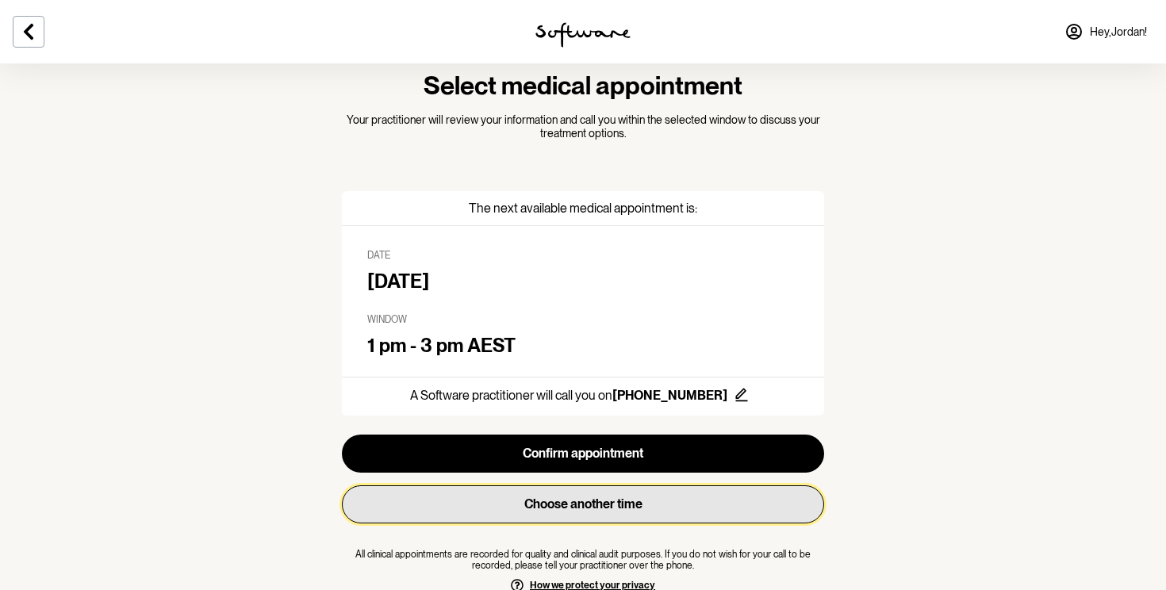
click at [585, 505] on button "Choose another time" at bounding box center [583, 504] width 482 height 38
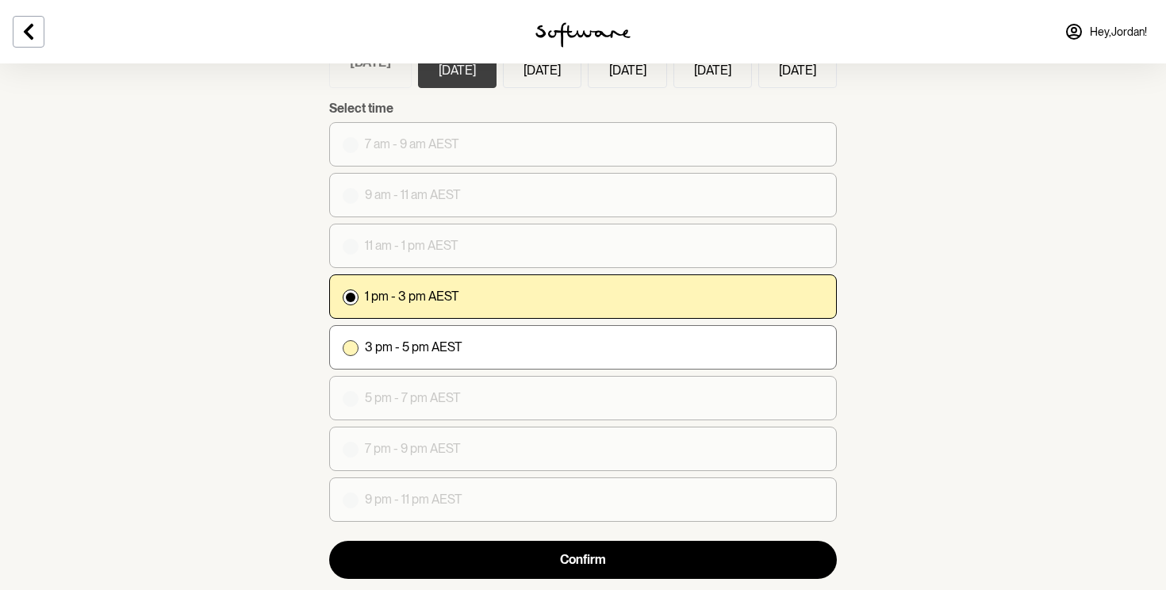
scroll to position [136, 0]
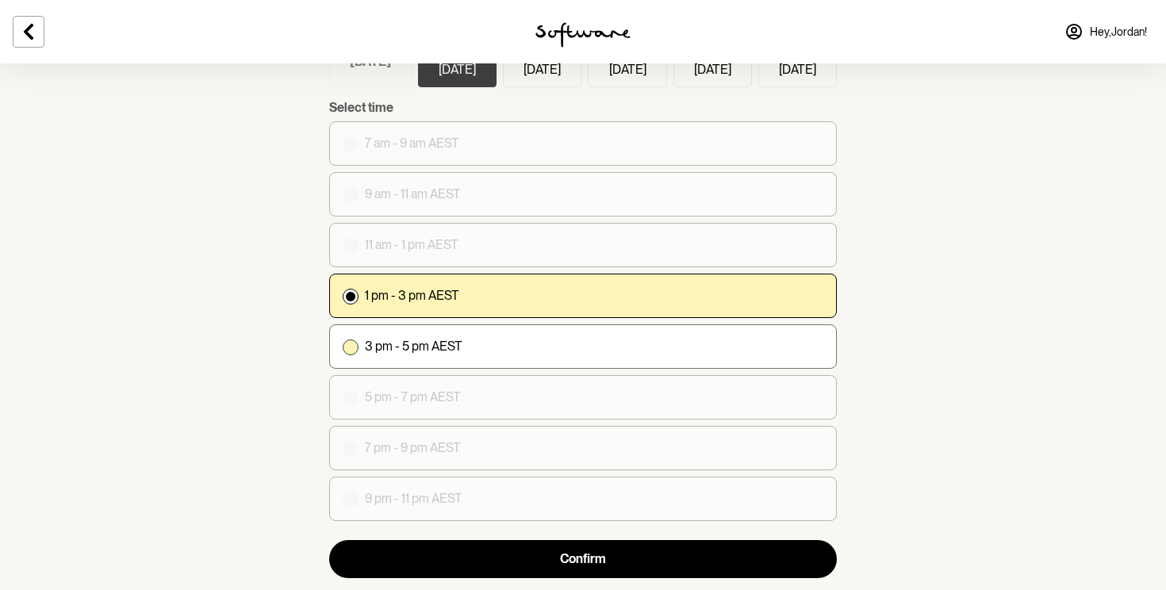
click at [470, 350] on label "3 pm - 5 pm AEST" at bounding box center [583, 346] width 508 height 44
click at [343, 347] on input "3 pm - 5 pm AEST" at bounding box center [342, 346] width 1 height 1
radio input "true"
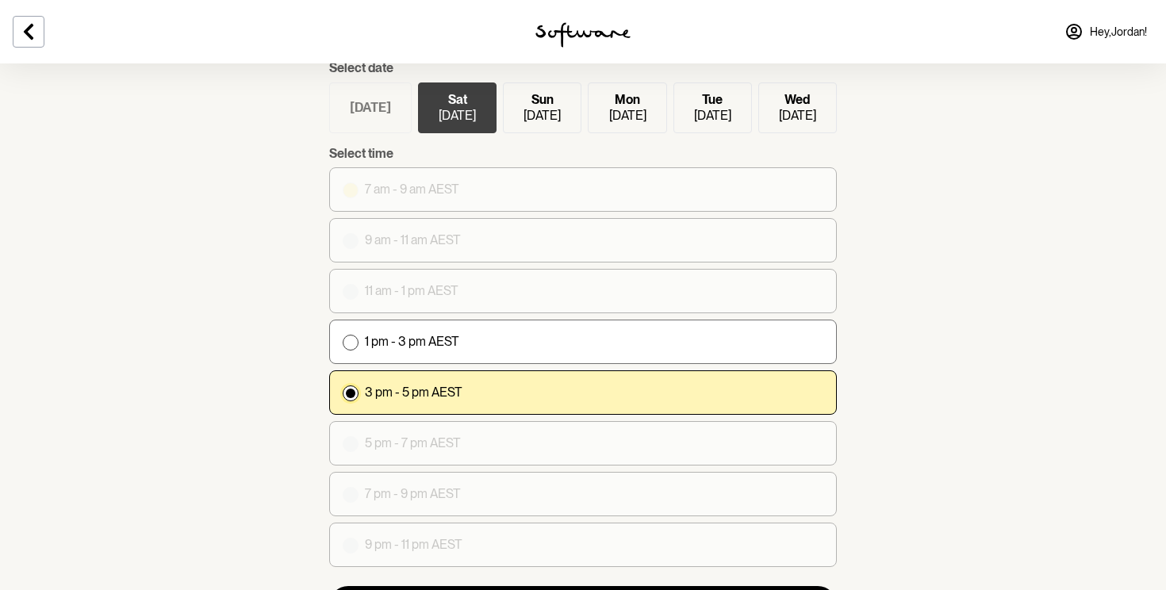
scroll to position [163, 0]
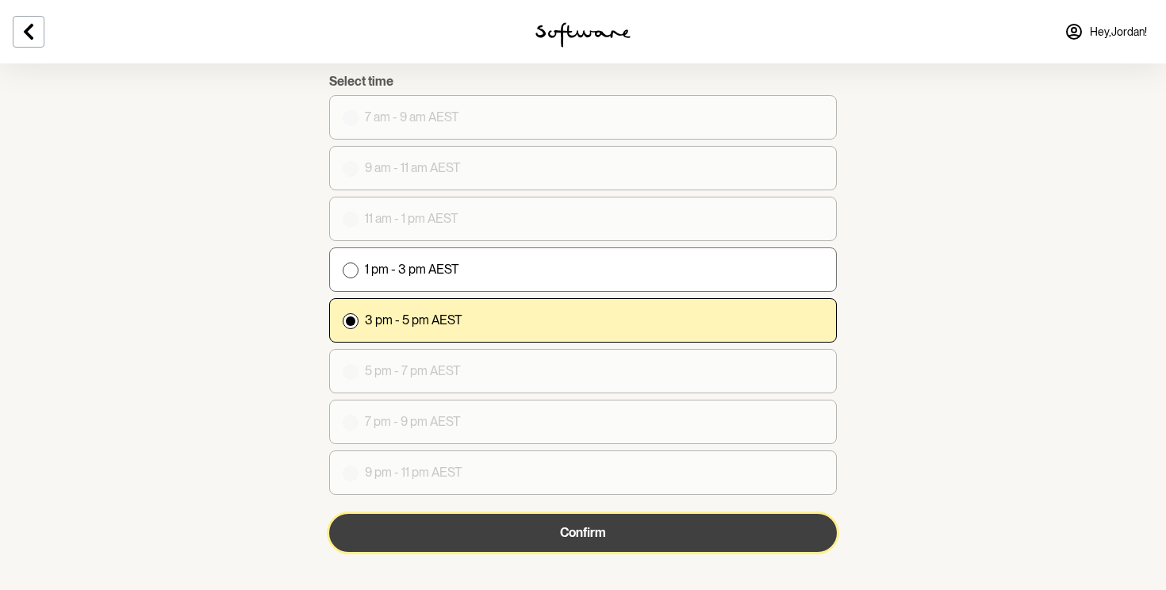
click at [546, 533] on button "Confirm" at bounding box center [583, 533] width 508 height 38
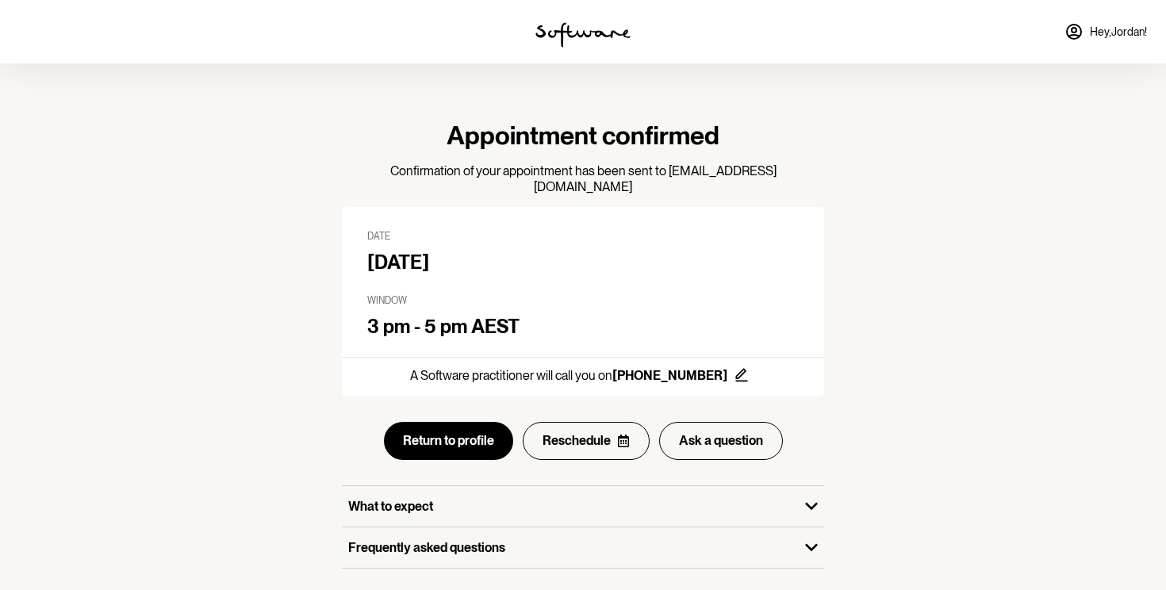
scroll to position [21, 0]
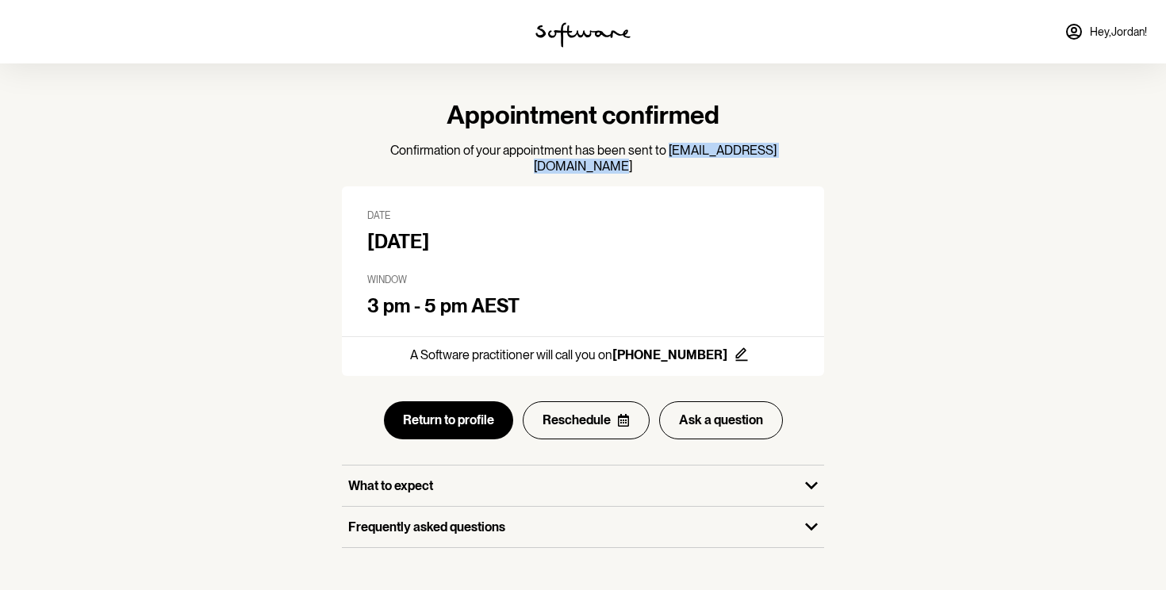
drag, startPoint x: 797, startPoint y: 151, endPoint x: 646, endPoint y: 147, distance: 151.6
click at [645, 147] on p "Confirmation of your appointment has been sent to jordan.attfield@outlook.com" at bounding box center [583, 158] width 482 height 30
copy p "jordan.attfield@outlook.com"
